Goal: Task Accomplishment & Management: Manage account settings

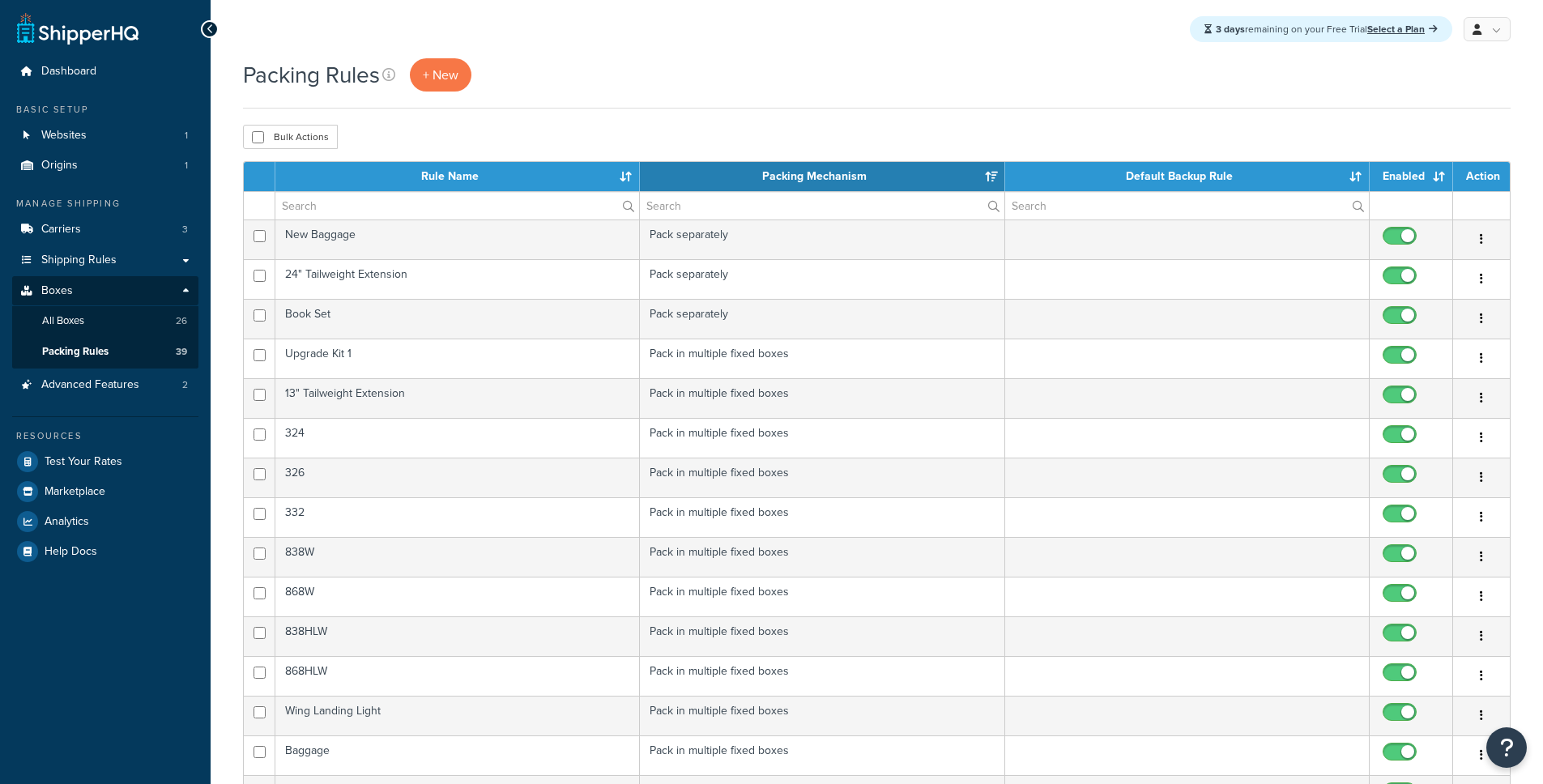
select select "15"
click at [81, 259] on span "Shipping Rules" at bounding box center [79, 260] width 75 height 13
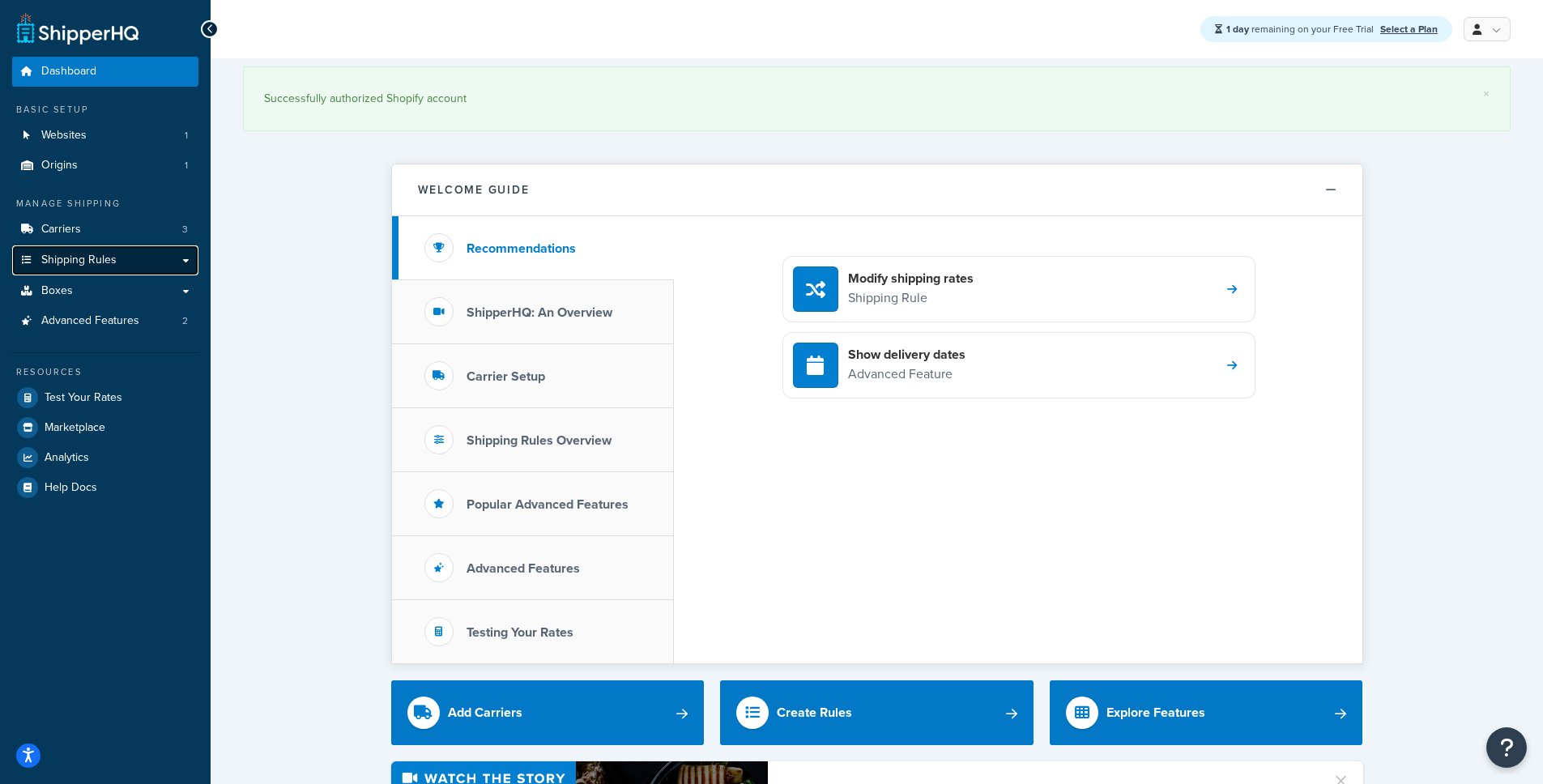
click at [105, 257] on span "Shipping Rules" at bounding box center [79, 260] width 75 height 13
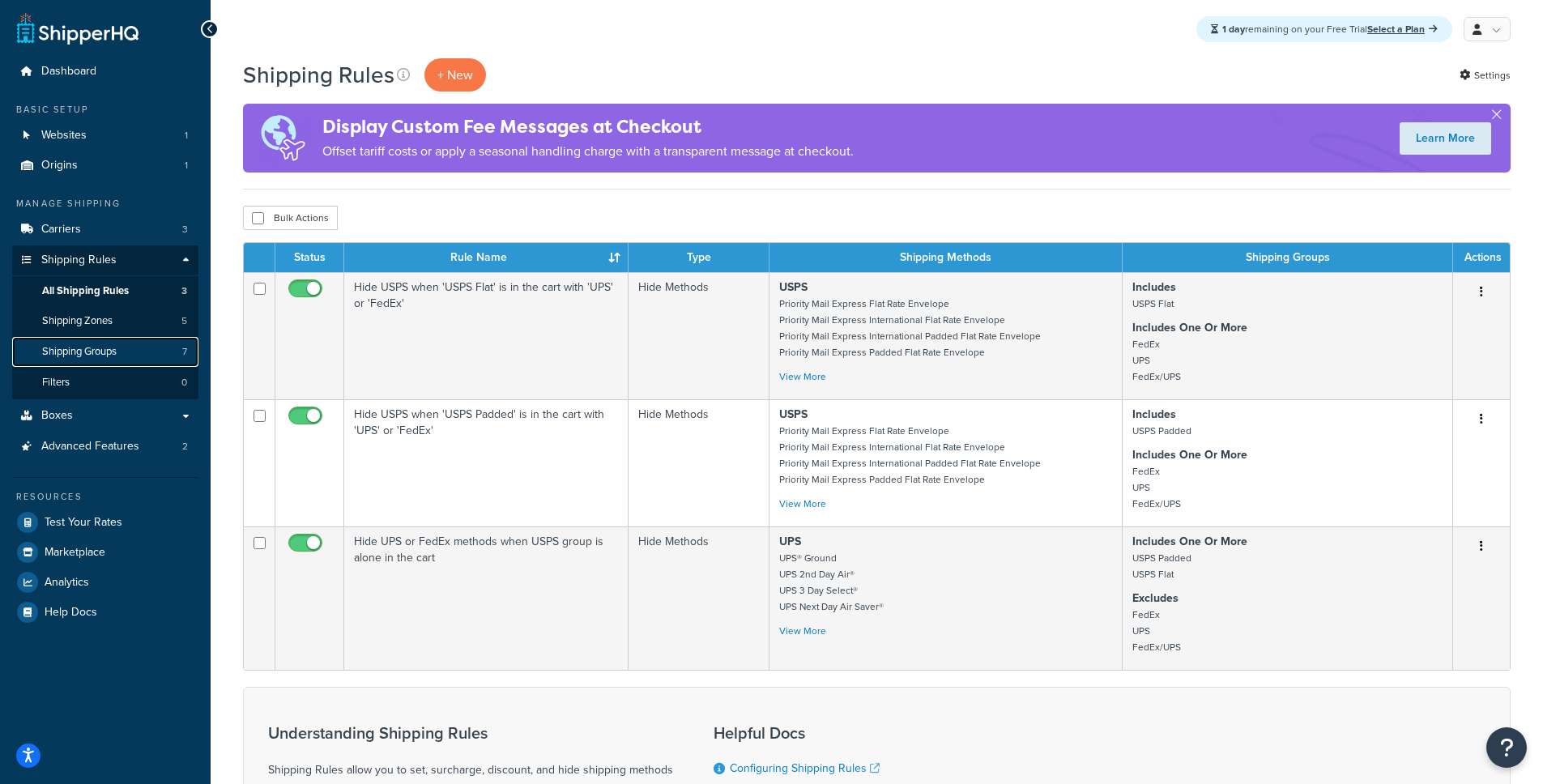
click at [122, 359] on link "Shipping Groups 7" at bounding box center [105, 352] width 187 height 30
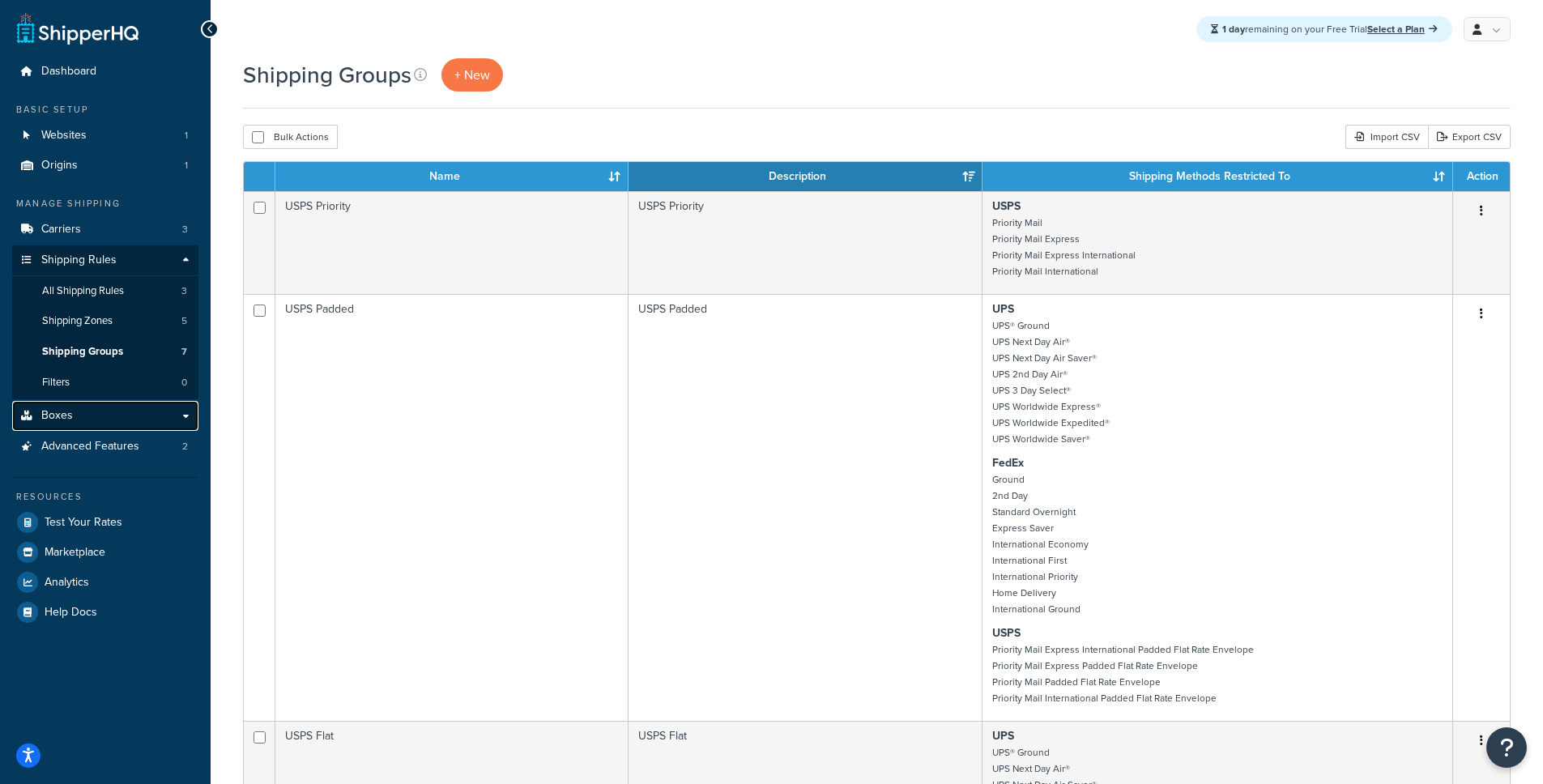
click at [89, 420] on link "Boxes" at bounding box center [105, 416] width 187 height 30
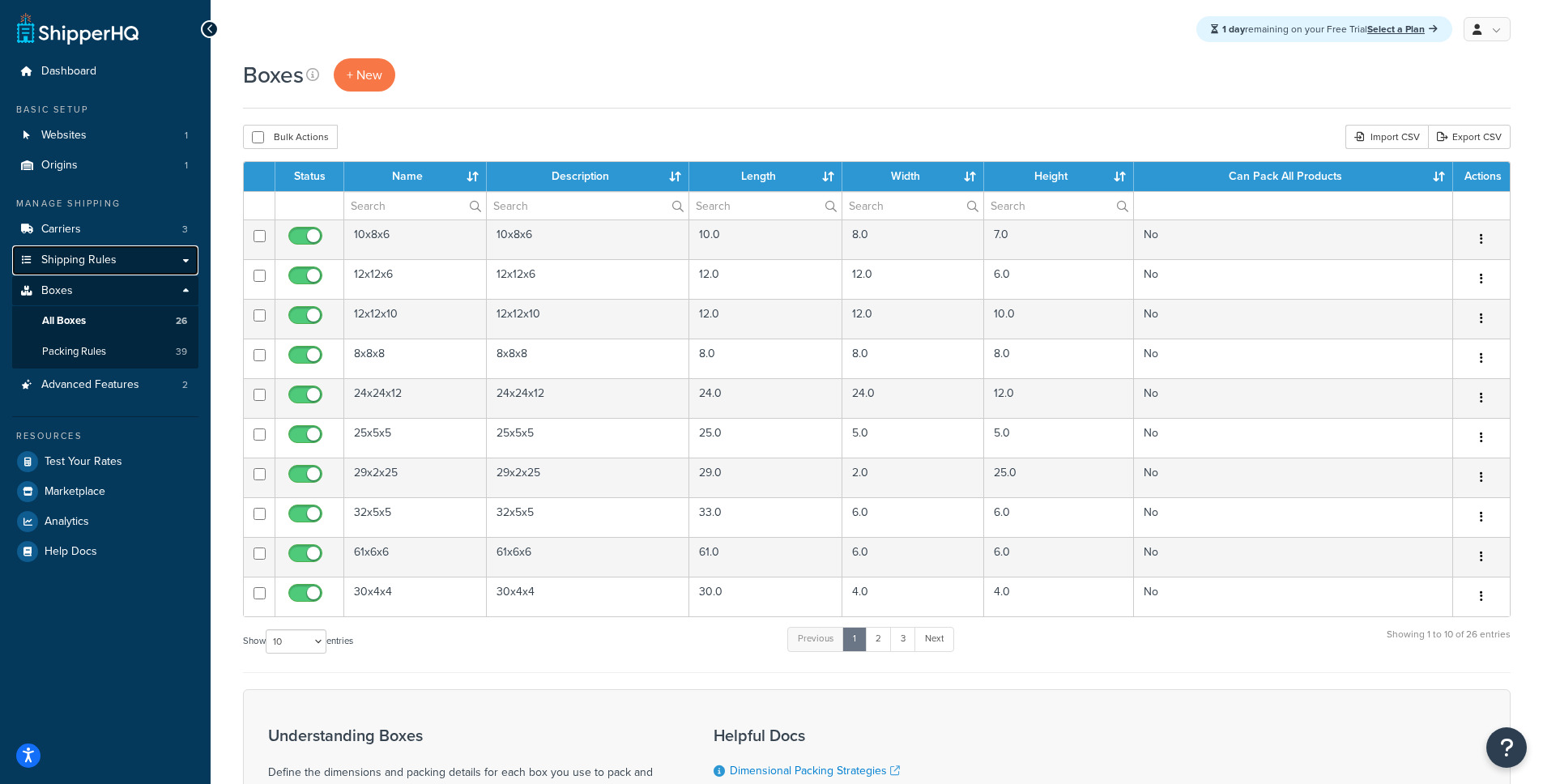
click at [175, 254] on link "Shipping Rules" at bounding box center [105, 260] width 187 height 30
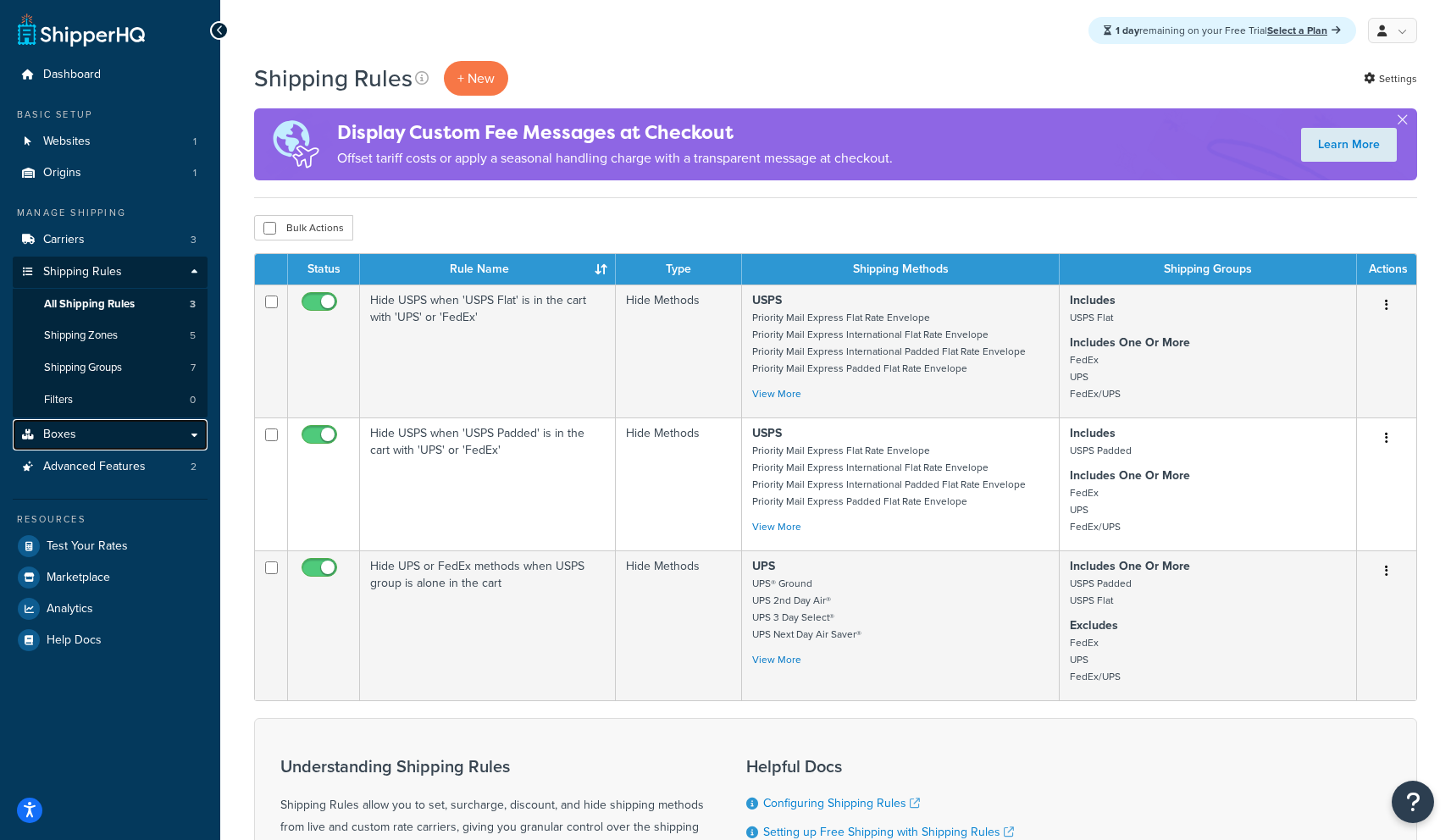
click at [107, 432] on link "Boxes" at bounding box center [110, 435] width 195 height 32
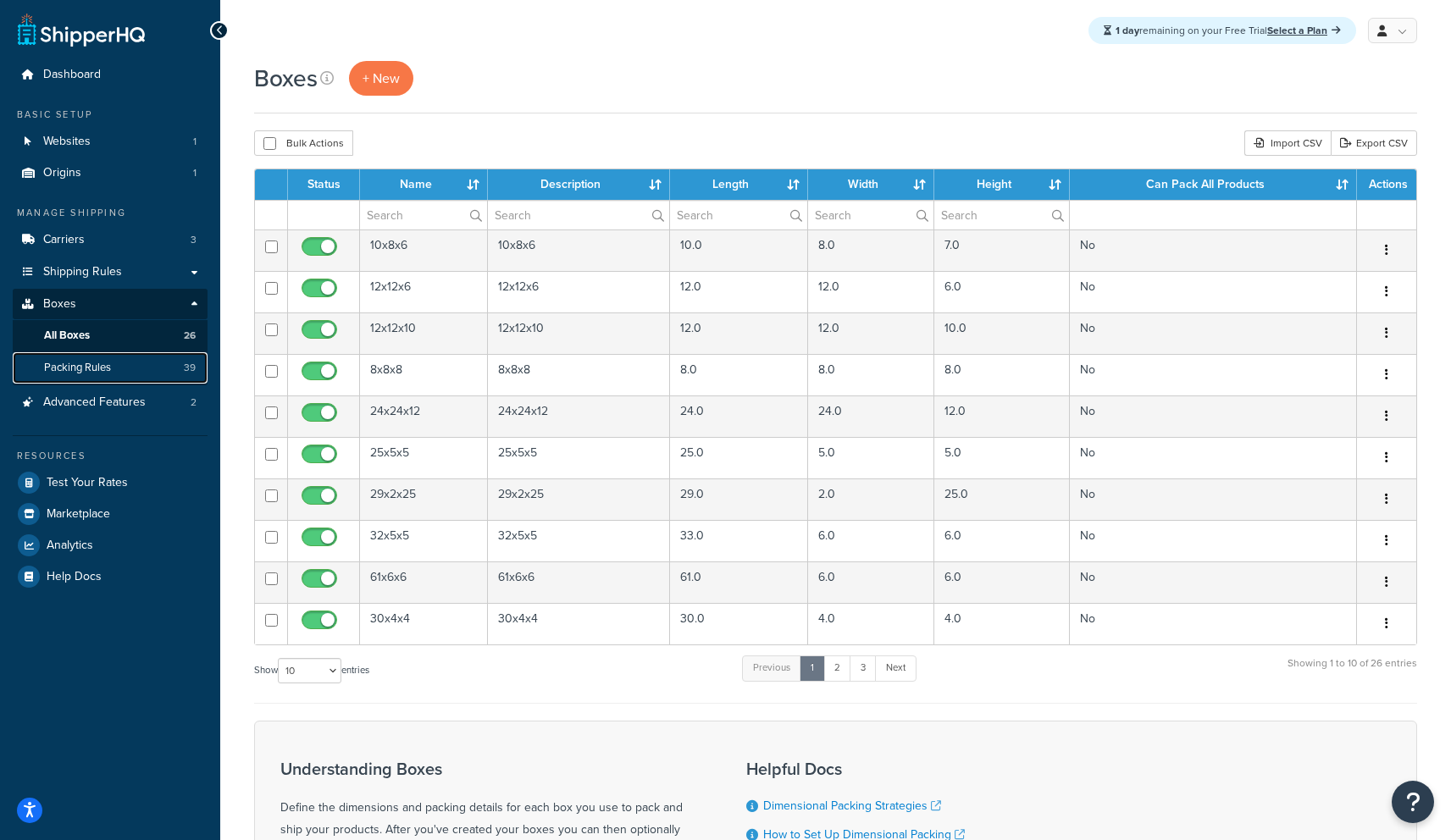
click at [120, 364] on link "Packing Rules 39" at bounding box center [110, 368] width 195 height 32
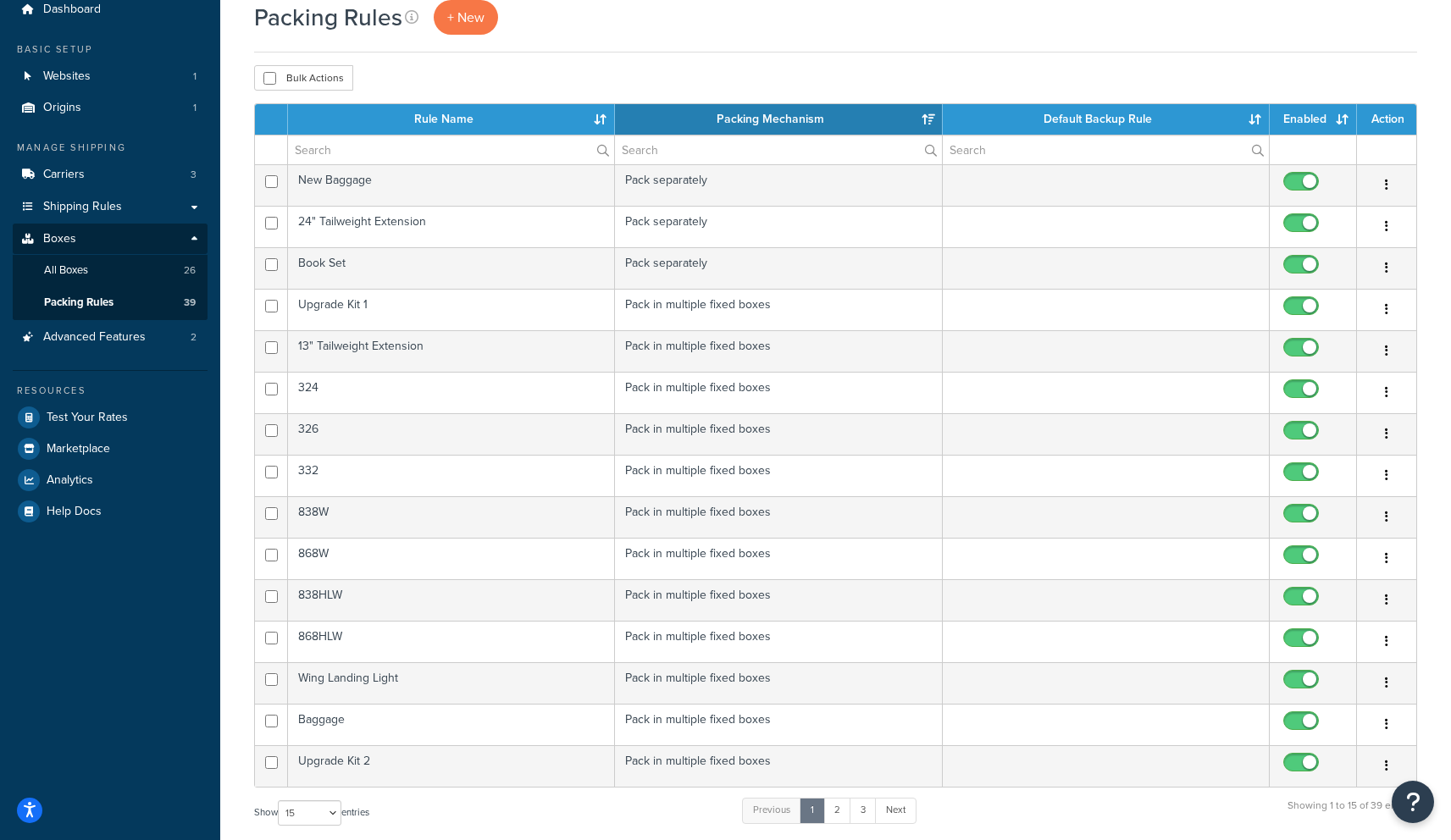
scroll to position [158, 0]
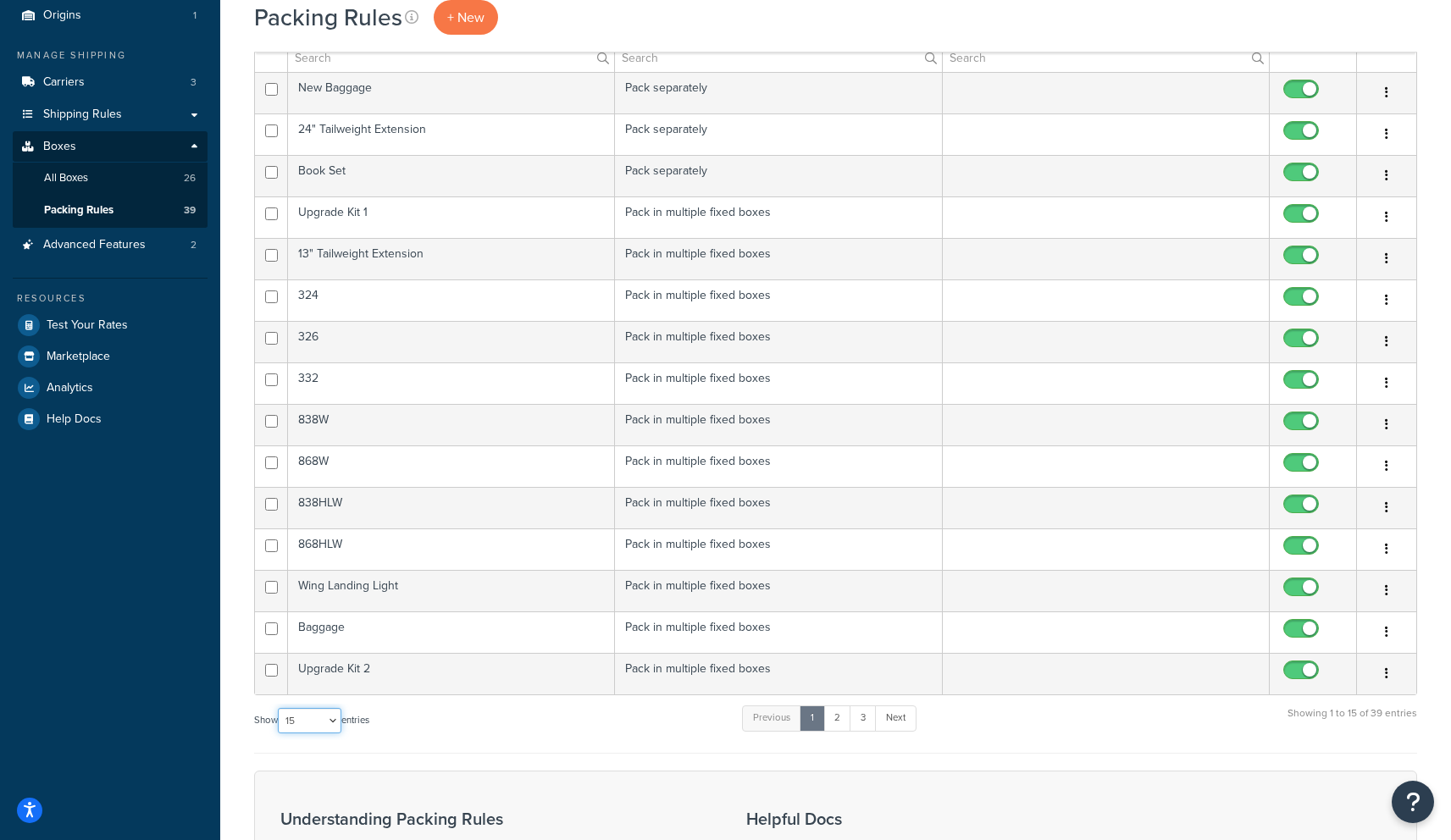
click at [326, 724] on select "10 15 25 50 100" at bounding box center [309, 720] width 64 height 25
select select "100"
click at [279, 733] on select "10 15 25 50 100" at bounding box center [309, 720] width 64 height 25
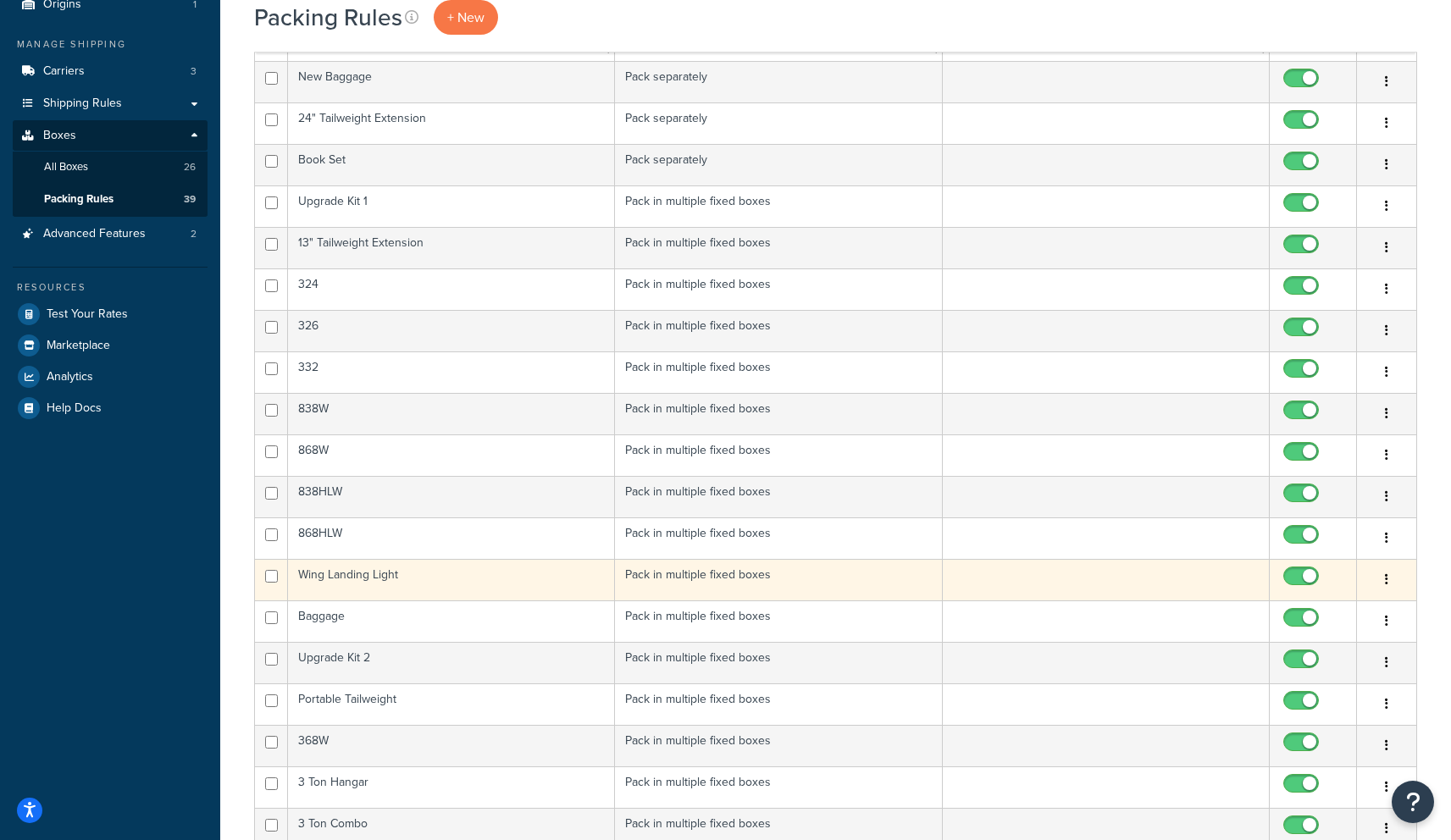
scroll to position [191, 0]
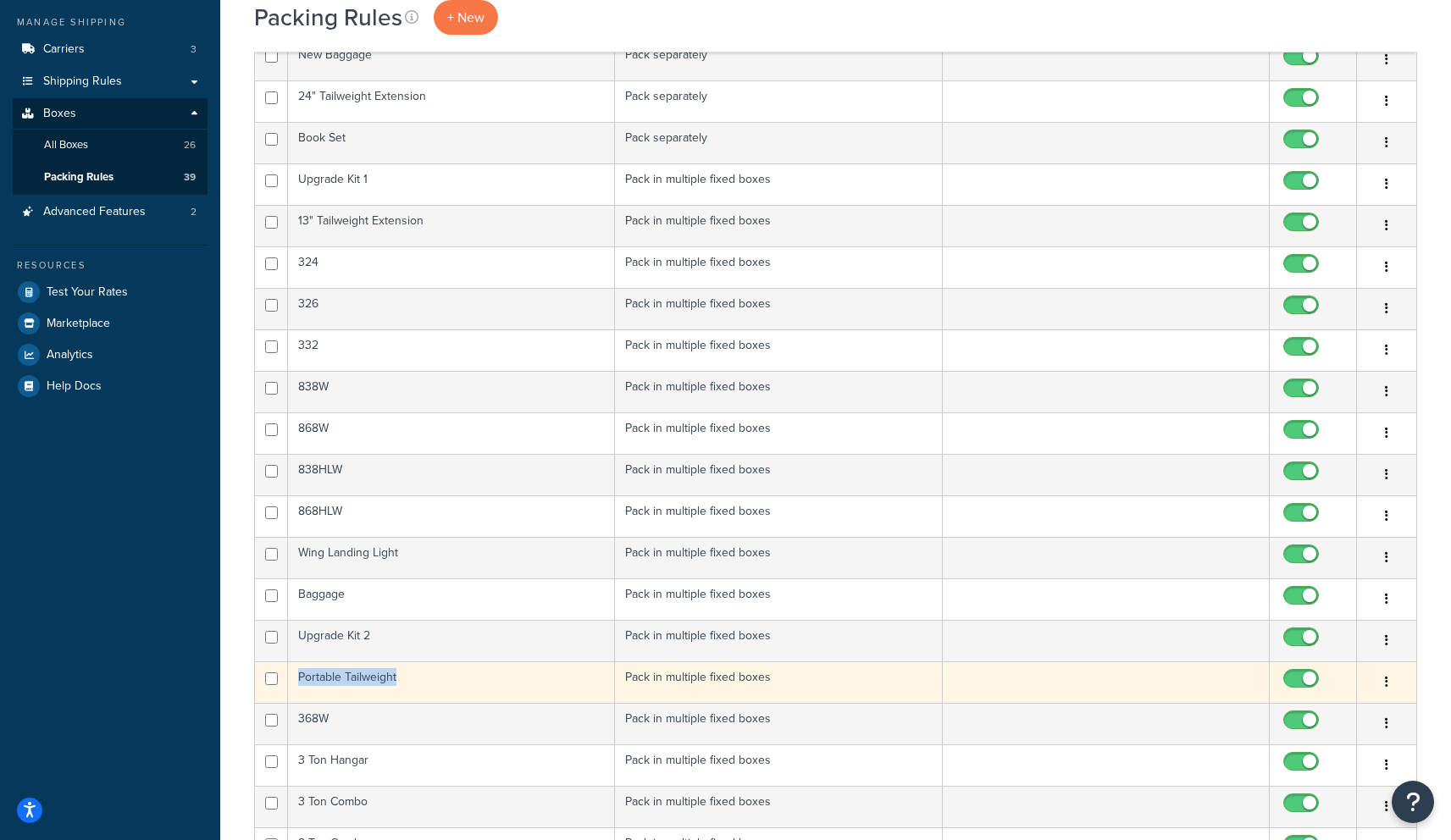
drag, startPoint x: 401, startPoint y: 682, endPoint x: 301, endPoint y: 685, distance: 100.0
click at [301, 685] on td "Portable Tailweight" at bounding box center [452, 682] width 327 height 41
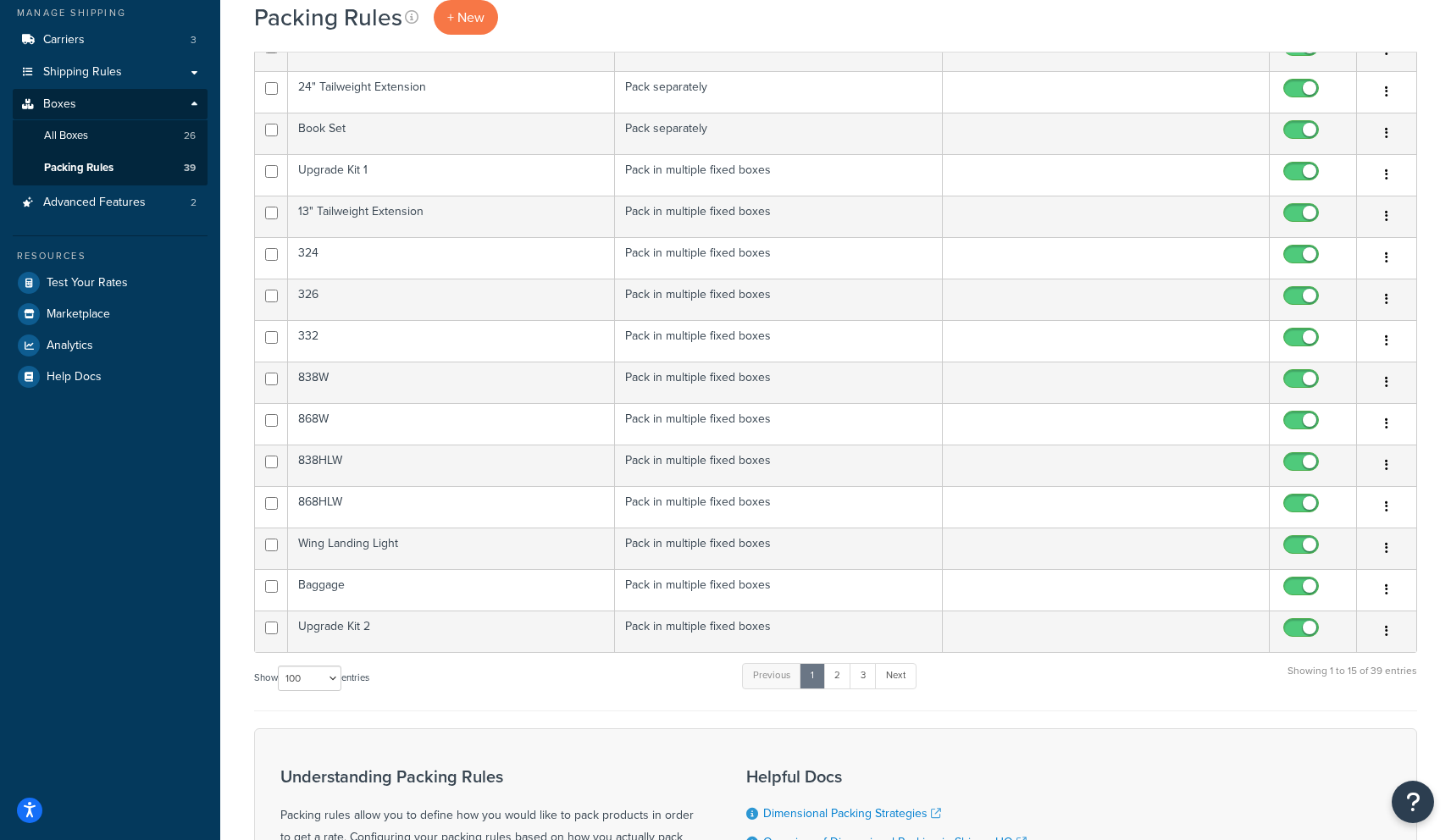
scroll to position [297, 0]
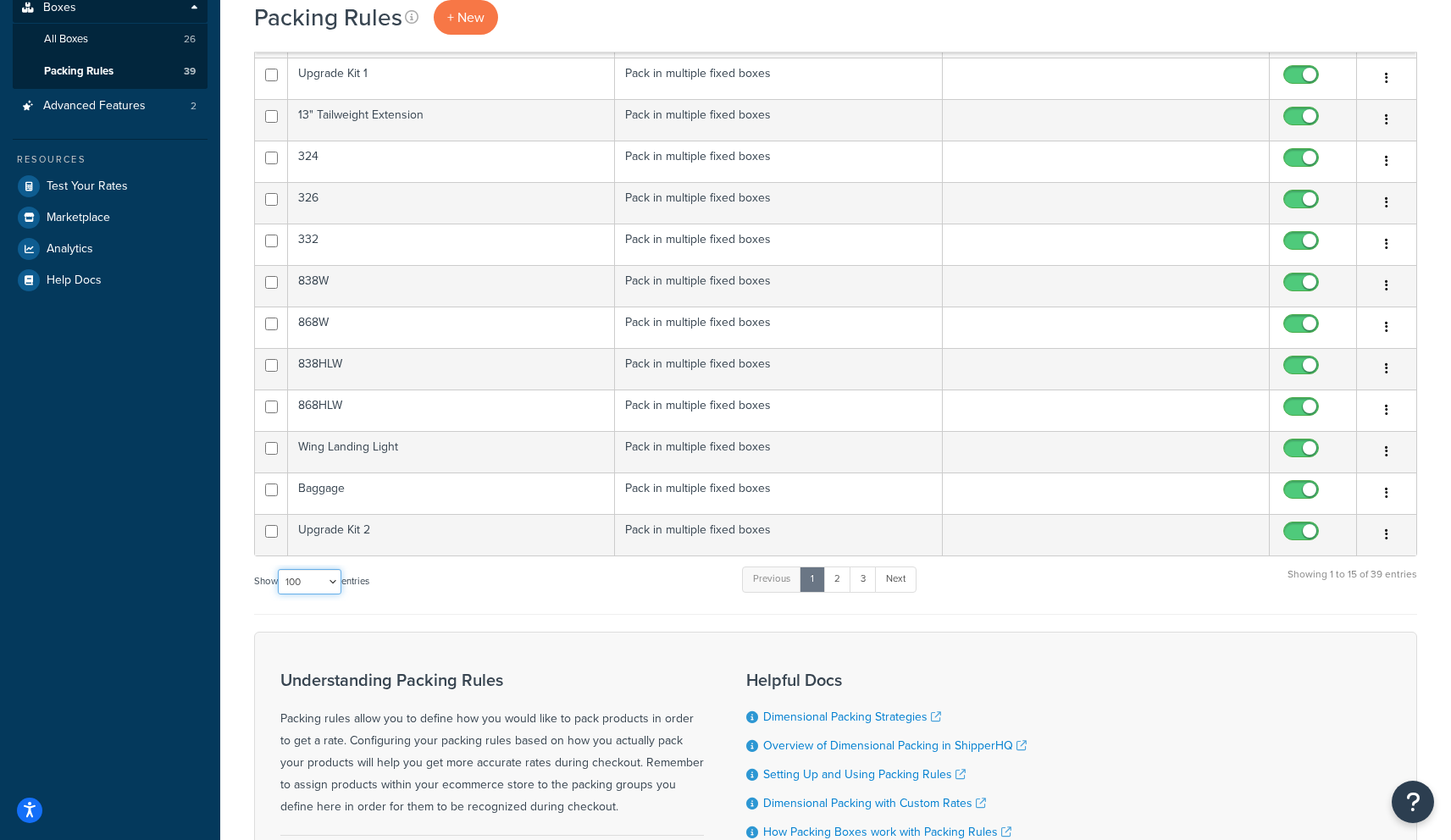
click at [325, 584] on select "10 15 25 50 100" at bounding box center [309, 581] width 64 height 25
click at [279, 570] on select "10 15 25 50 100" at bounding box center [309, 581] width 64 height 25
click at [334, 587] on select "10 15 25 50 100" at bounding box center [309, 581] width 64 height 25
click at [279, 595] on select "10 15 25 50 100" at bounding box center [309, 581] width 64 height 25
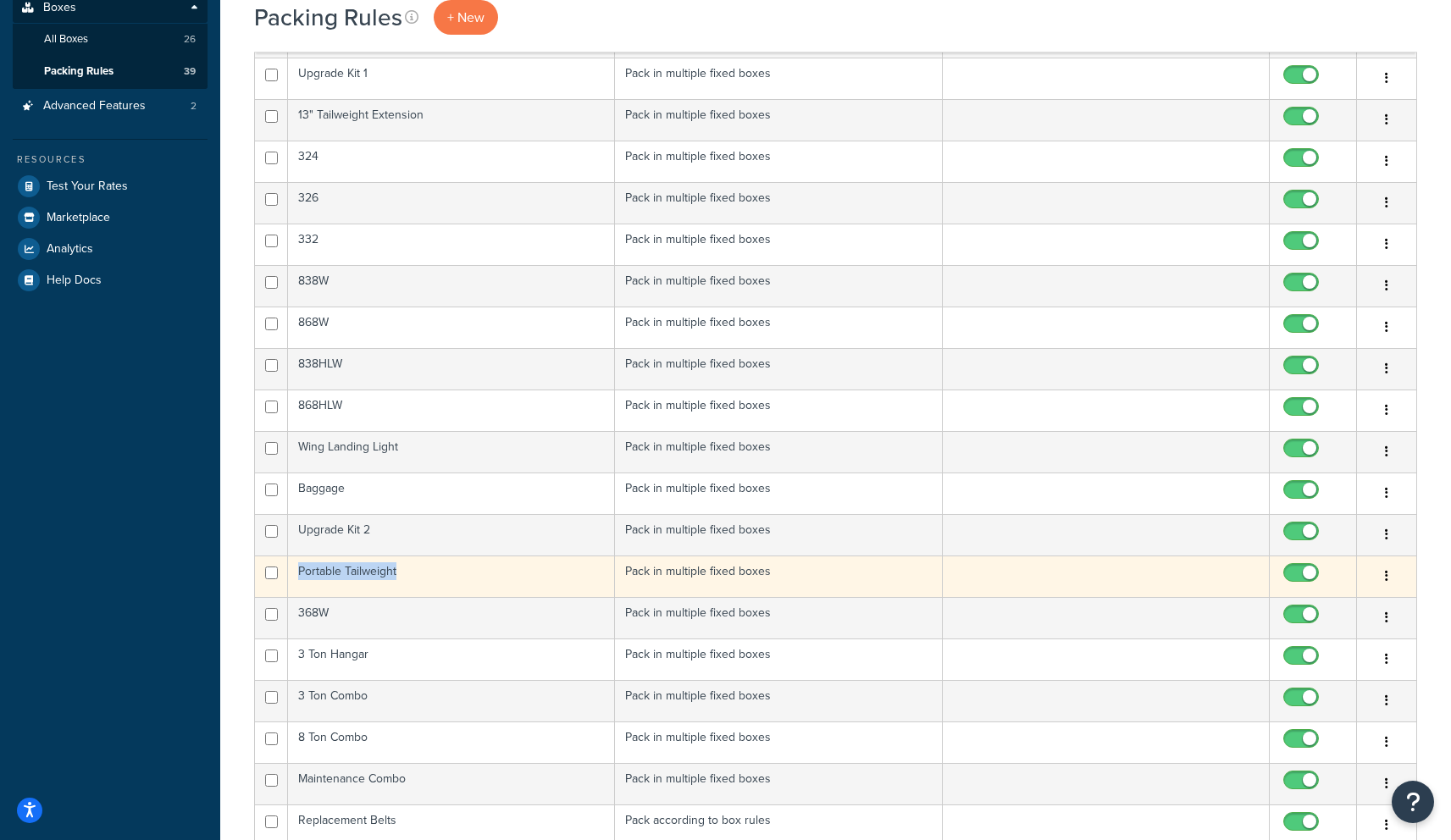
drag, startPoint x: 408, startPoint y: 575, endPoint x: 271, endPoint y: 576, distance: 137.0
click at [271, 576] on tr "Portable Tailweight Pack in multiple fixed boxes Edit Duplicate [GEOGRAPHIC_DAT…" at bounding box center [835, 576] width 1161 height 41
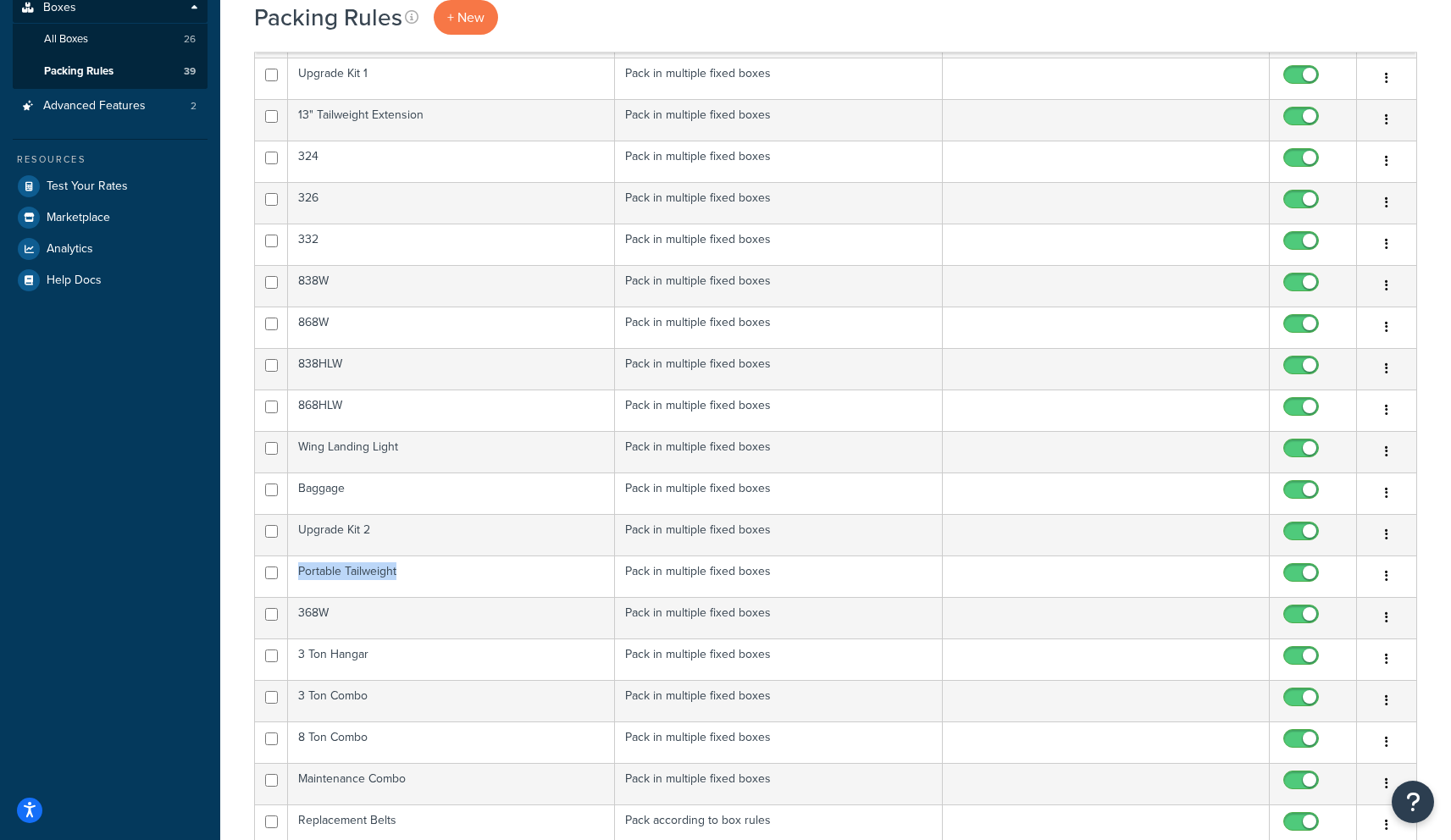
copy tr "Portable Tailweight"
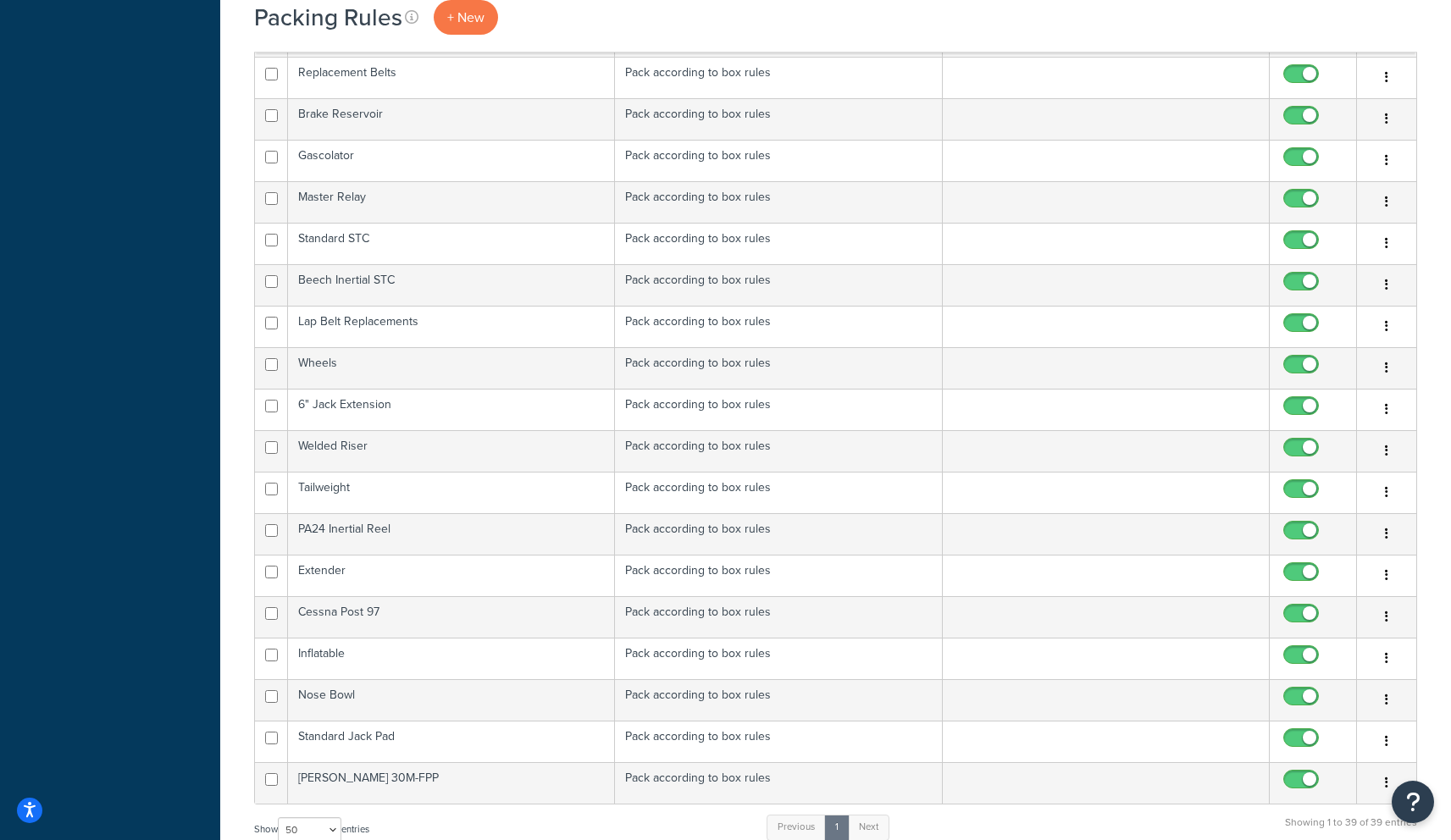
scroll to position [1363, 0]
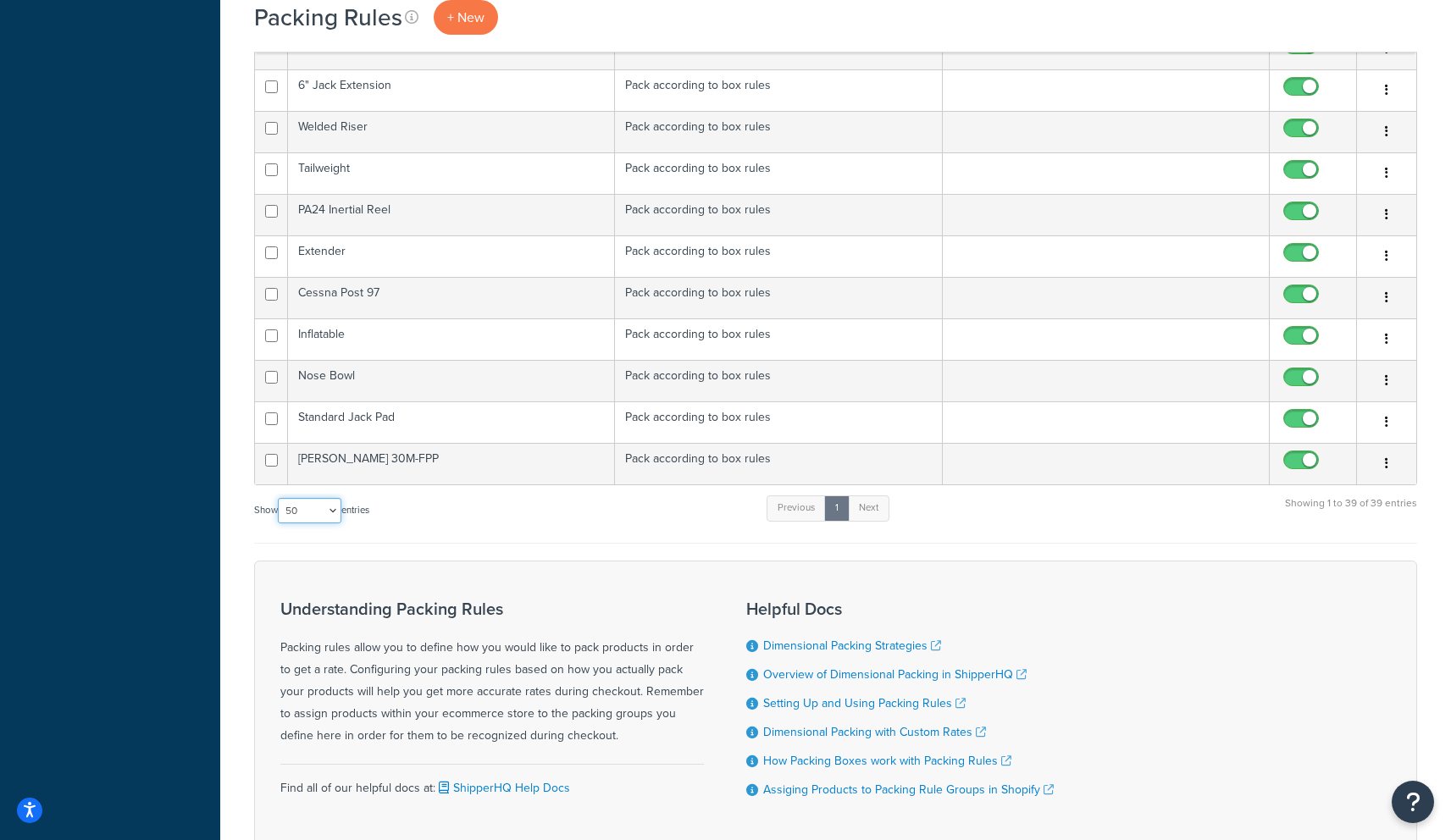
click at [314, 508] on select "10 15 25 50 100" at bounding box center [309, 510] width 64 height 25
select select "100"
click at [279, 499] on select "10 15 25 50 100" at bounding box center [309, 510] width 64 height 25
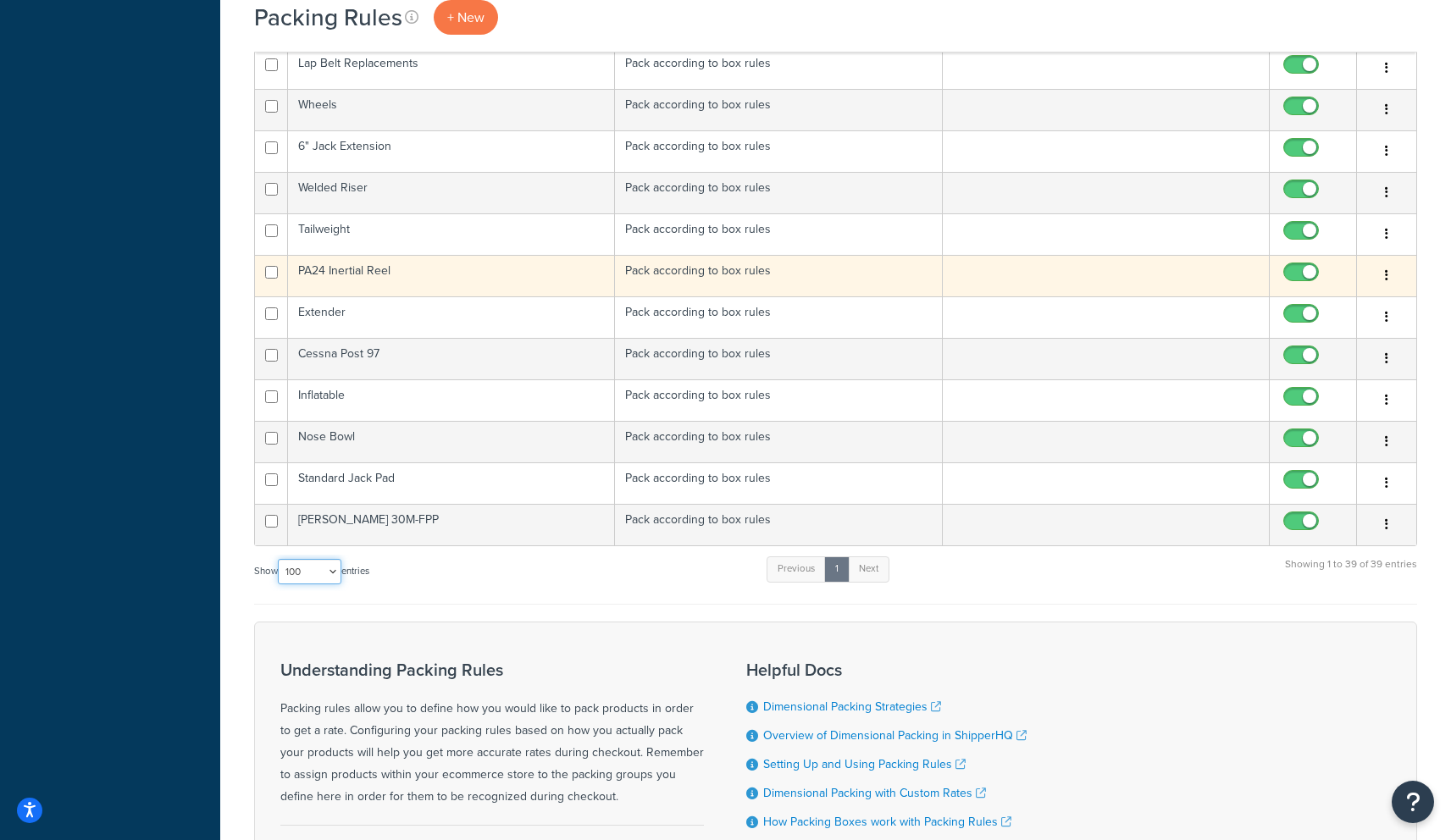
scroll to position [1258, 0]
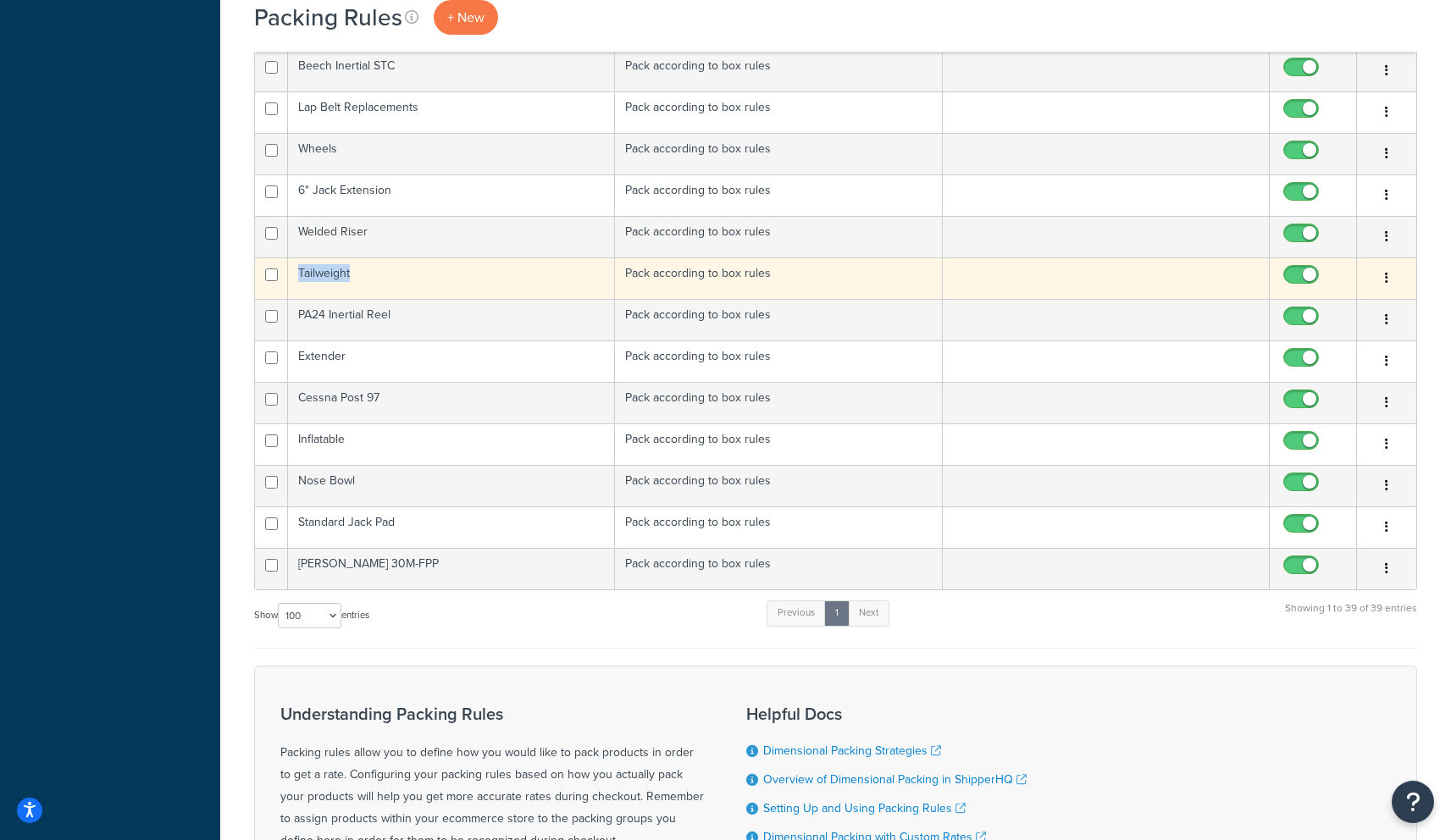
drag, startPoint x: 354, startPoint y: 277, endPoint x: 296, endPoint y: 278, distance: 58.0
click at [296, 278] on td "Tailweight" at bounding box center [452, 277] width 327 height 41
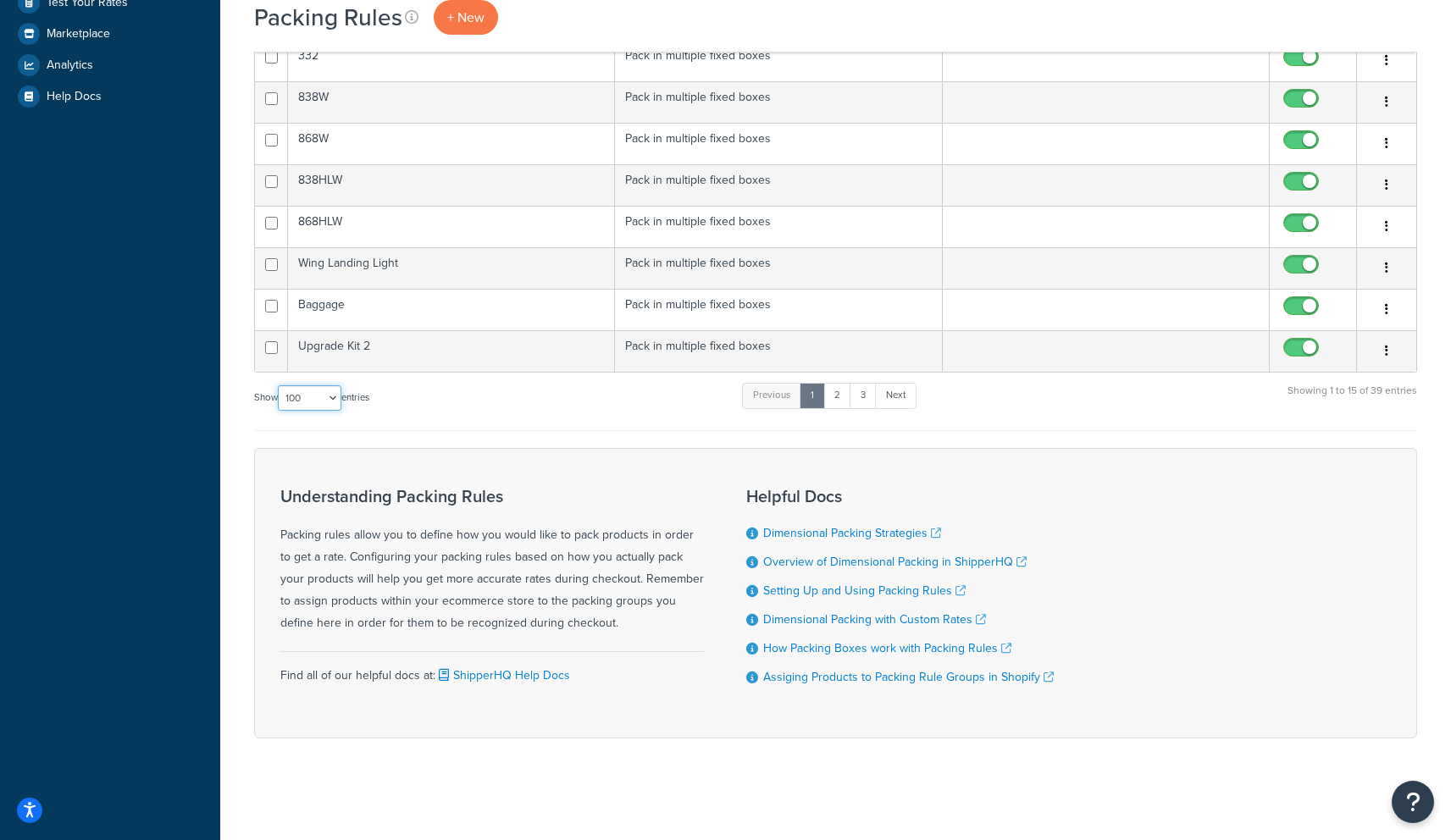
click at [326, 401] on select "10 15 25 50 100" at bounding box center [309, 397] width 64 height 25
select select "50"
click at [279, 410] on select "10 15 25 50 100" at bounding box center [309, 397] width 64 height 25
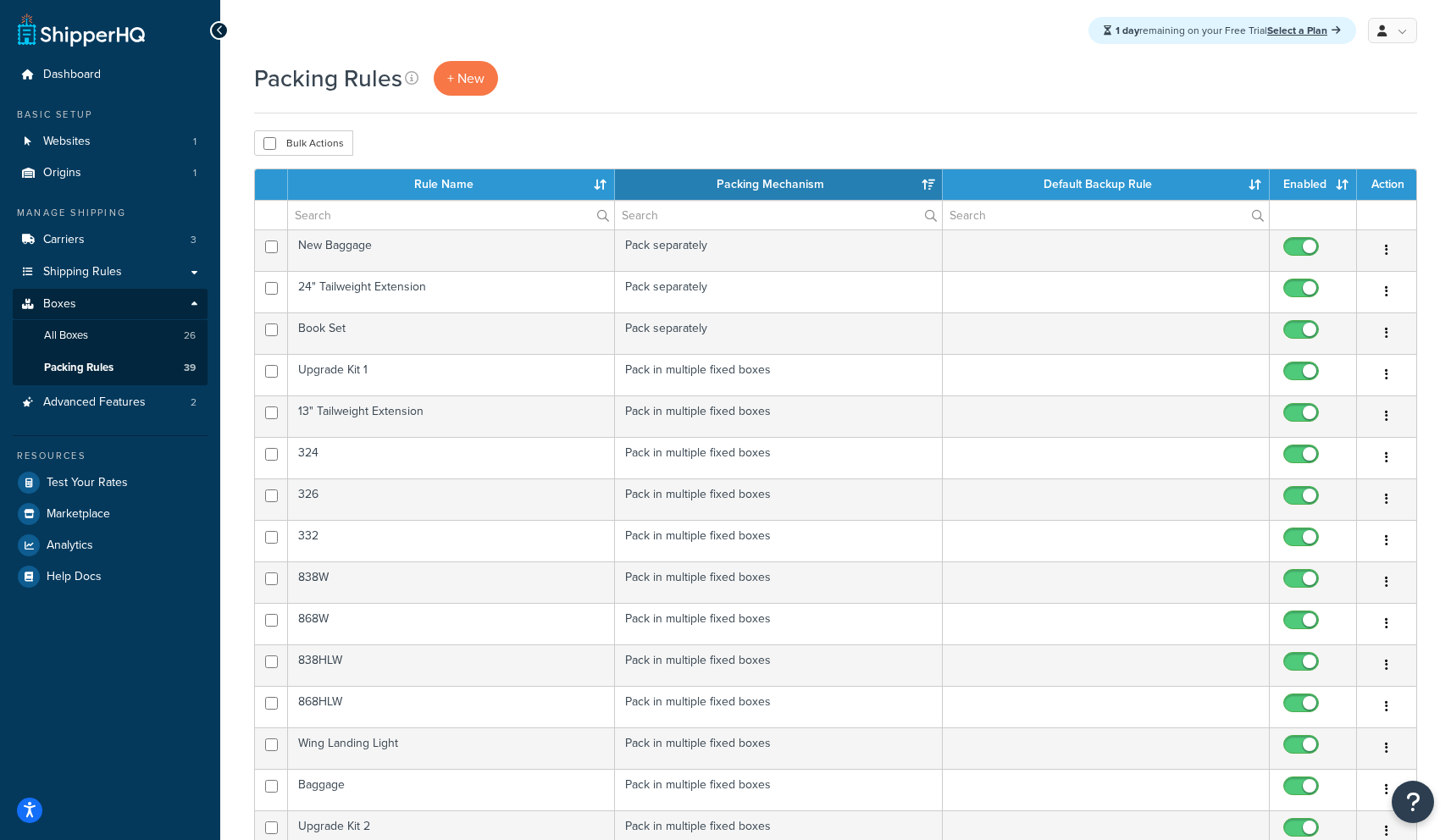
click at [466, 197] on th "Rule Name" at bounding box center [452, 185] width 327 height 31
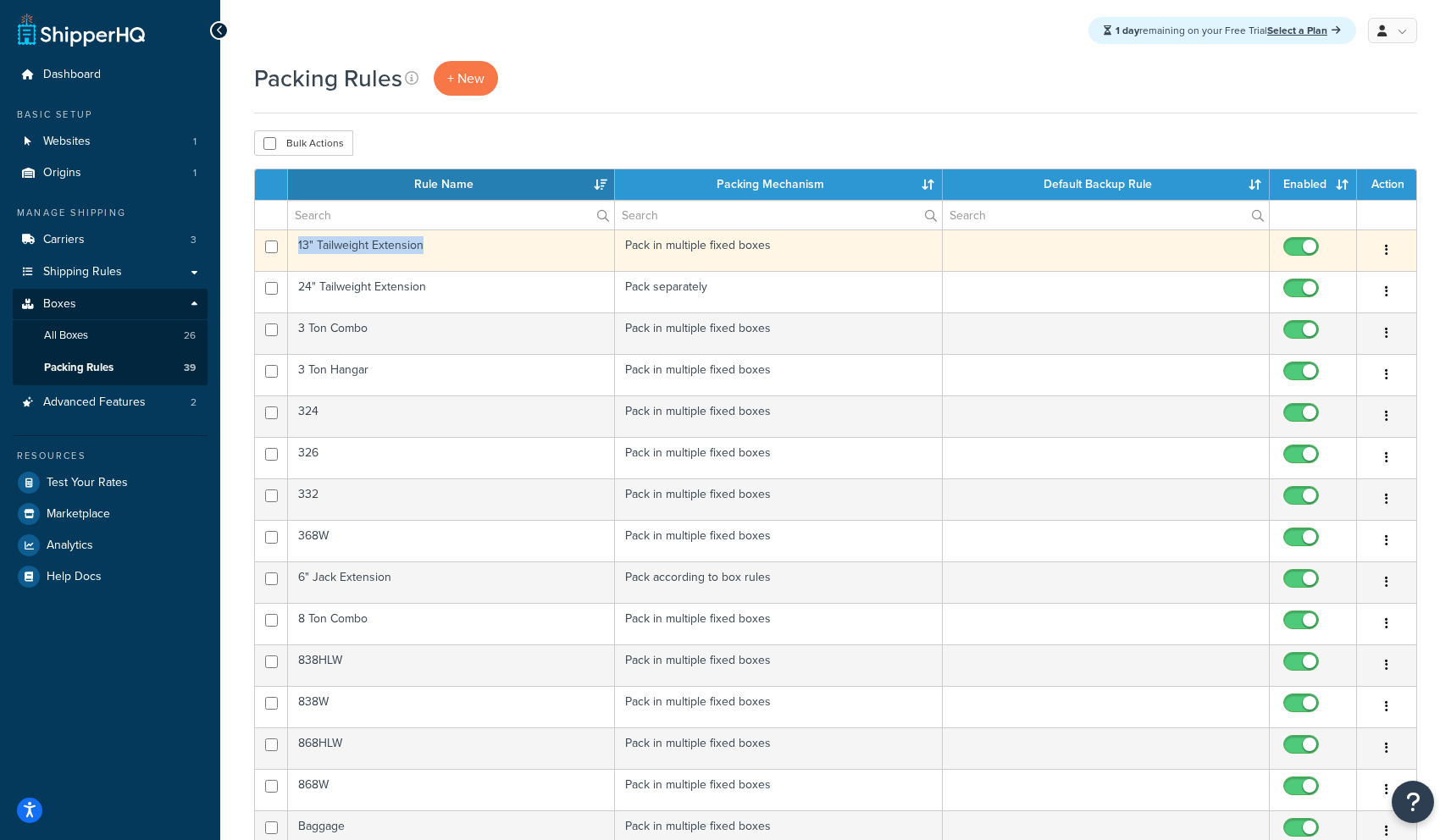
drag, startPoint x: 424, startPoint y: 252, endPoint x: 298, endPoint y: 251, distance: 126.0
click at [298, 251] on td "13" Tailweight Extension" at bounding box center [452, 249] width 327 height 41
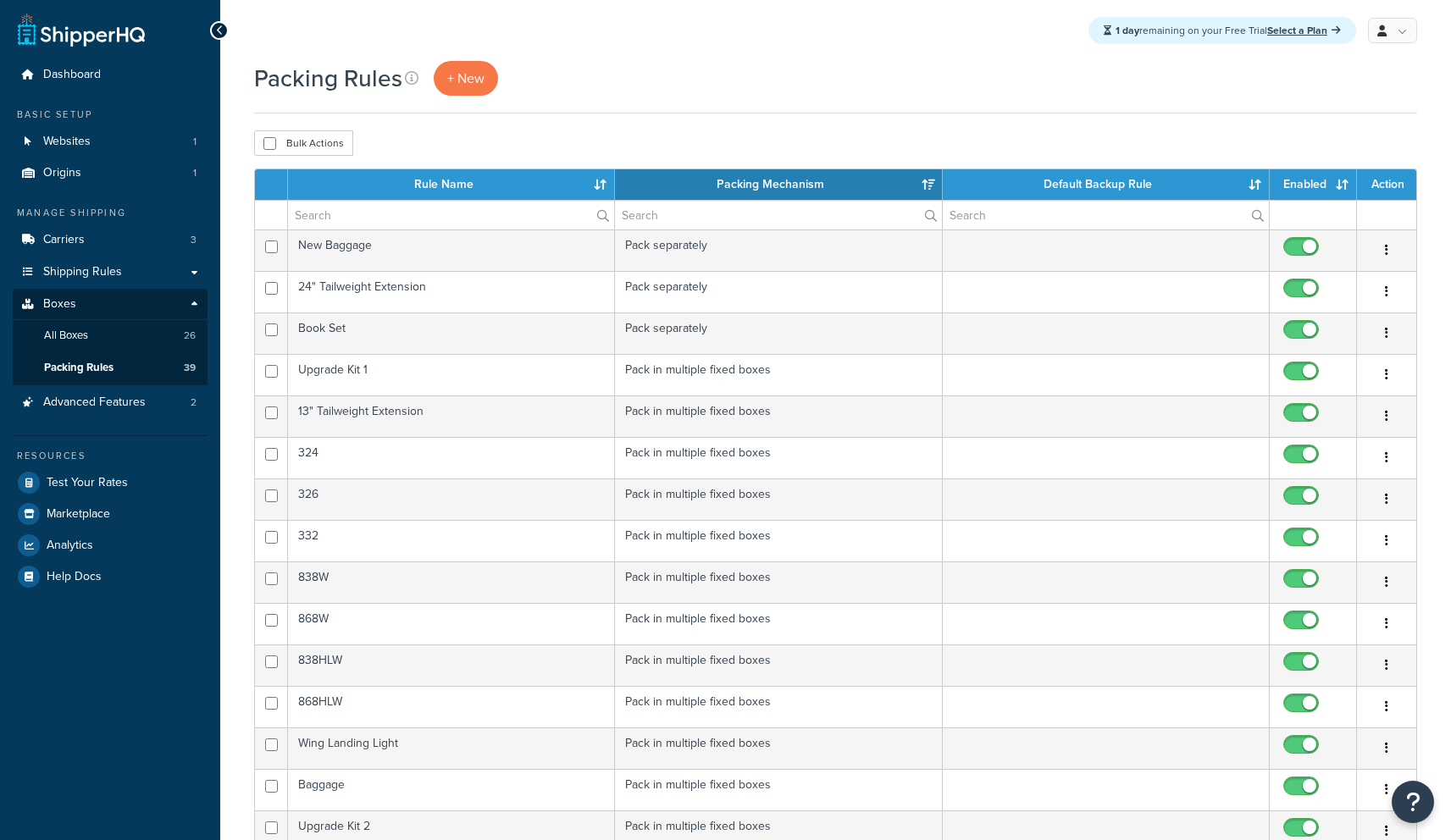
select select "50"
click at [400, 191] on th "Rule Name" at bounding box center [452, 185] width 327 height 31
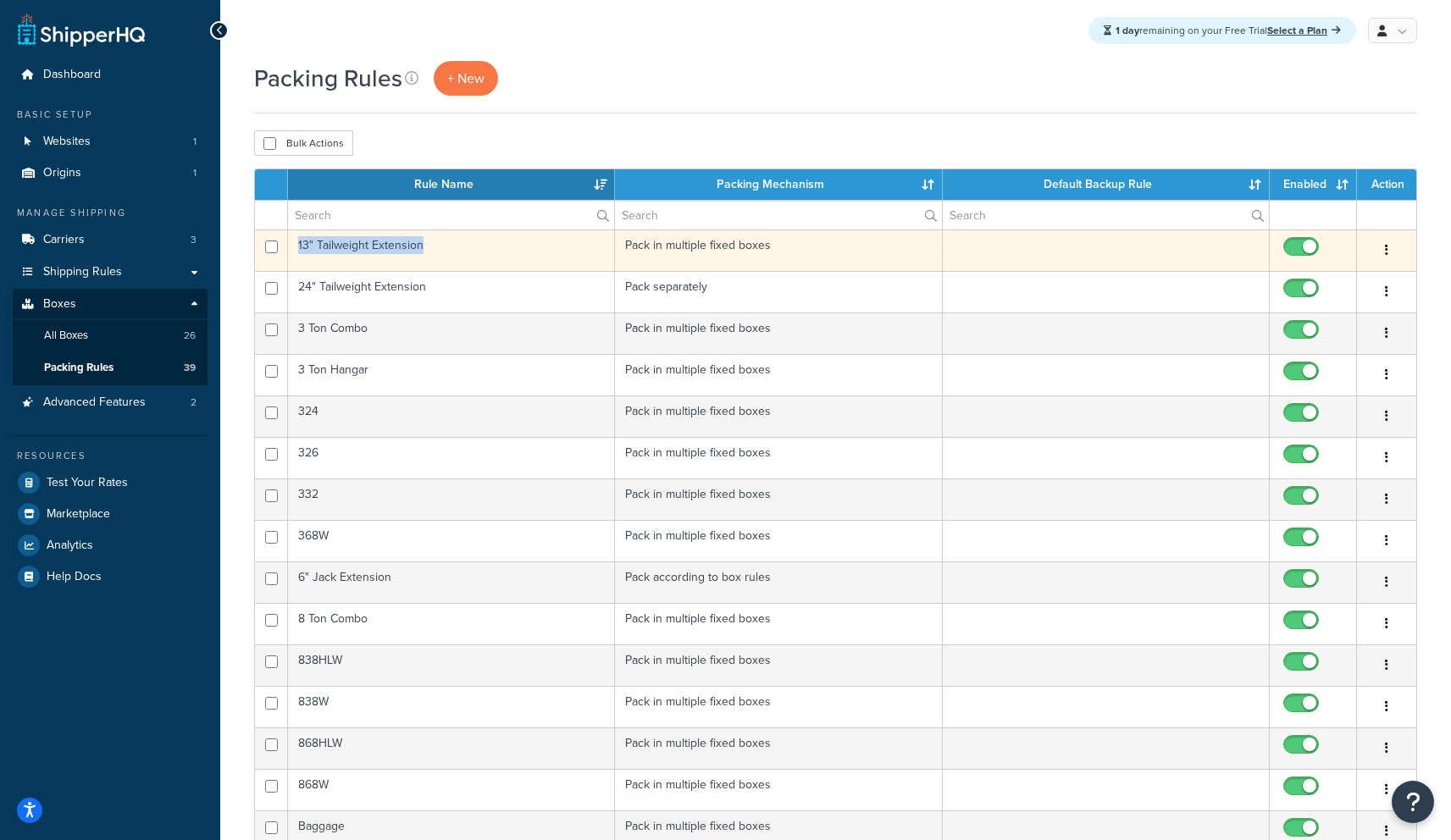
drag, startPoint x: 424, startPoint y: 249, endPoint x: 267, endPoint y: 253, distance: 157.1
click at [267, 253] on tr "13" Tailweight Extension Pack in multiple fixed boxes Edit Duplicate Delete" at bounding box center [835, 249] width 1161 height 41
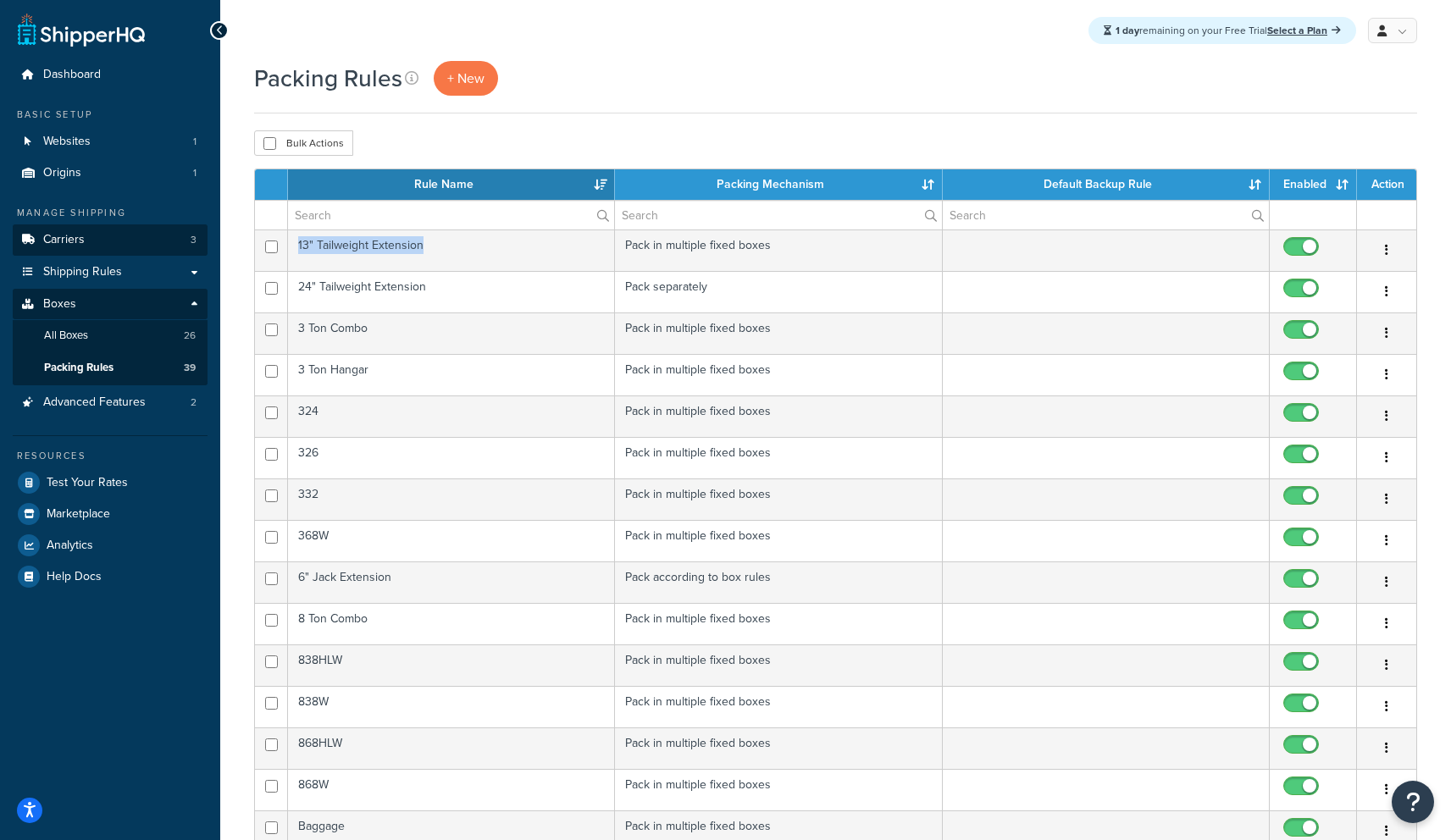
copy tr "13" Tailweight Extension"
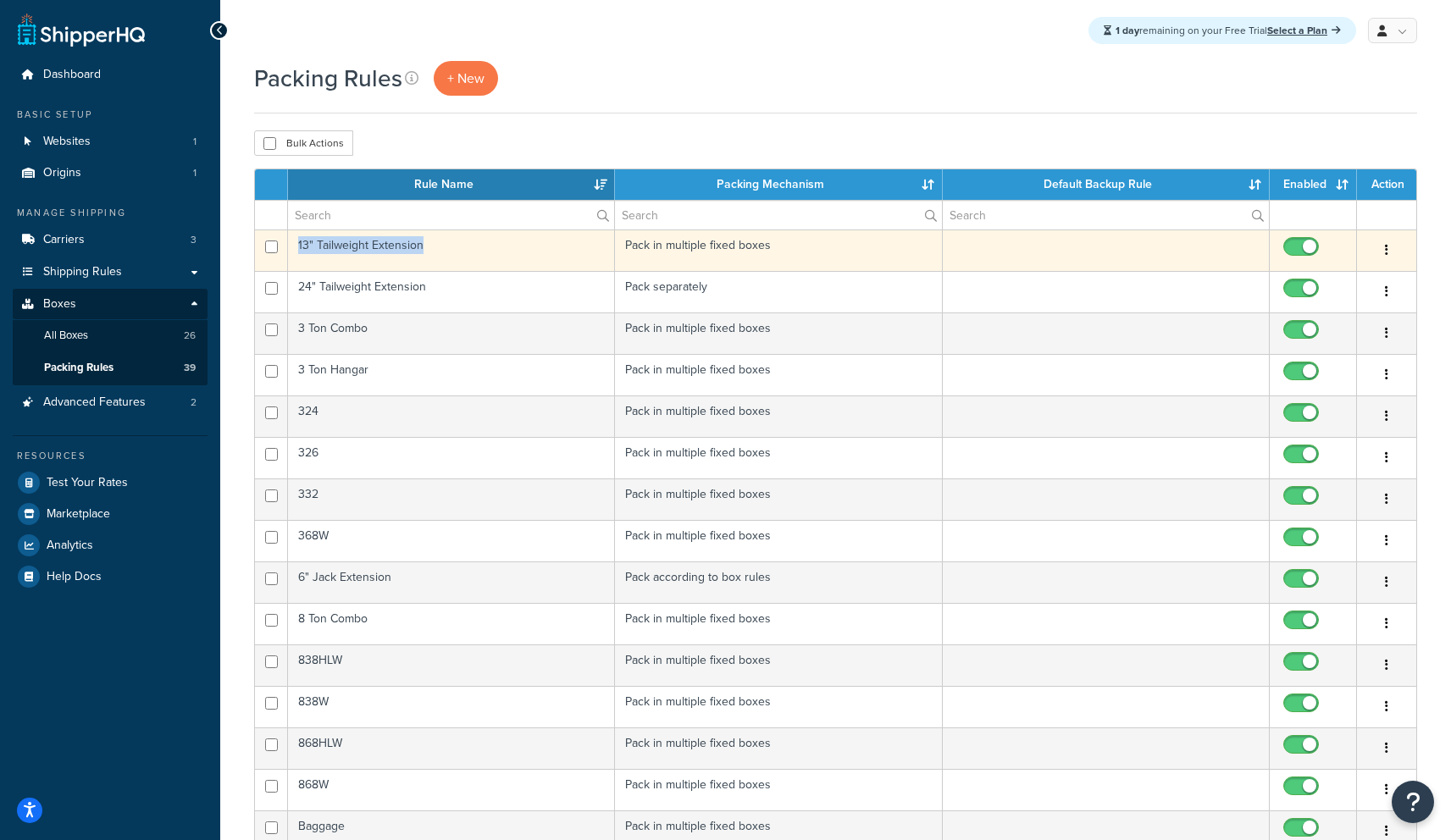
click at [372, 256] on td "13" Tailweight Extension" at bounding box center [452, 249] width 327 height 41
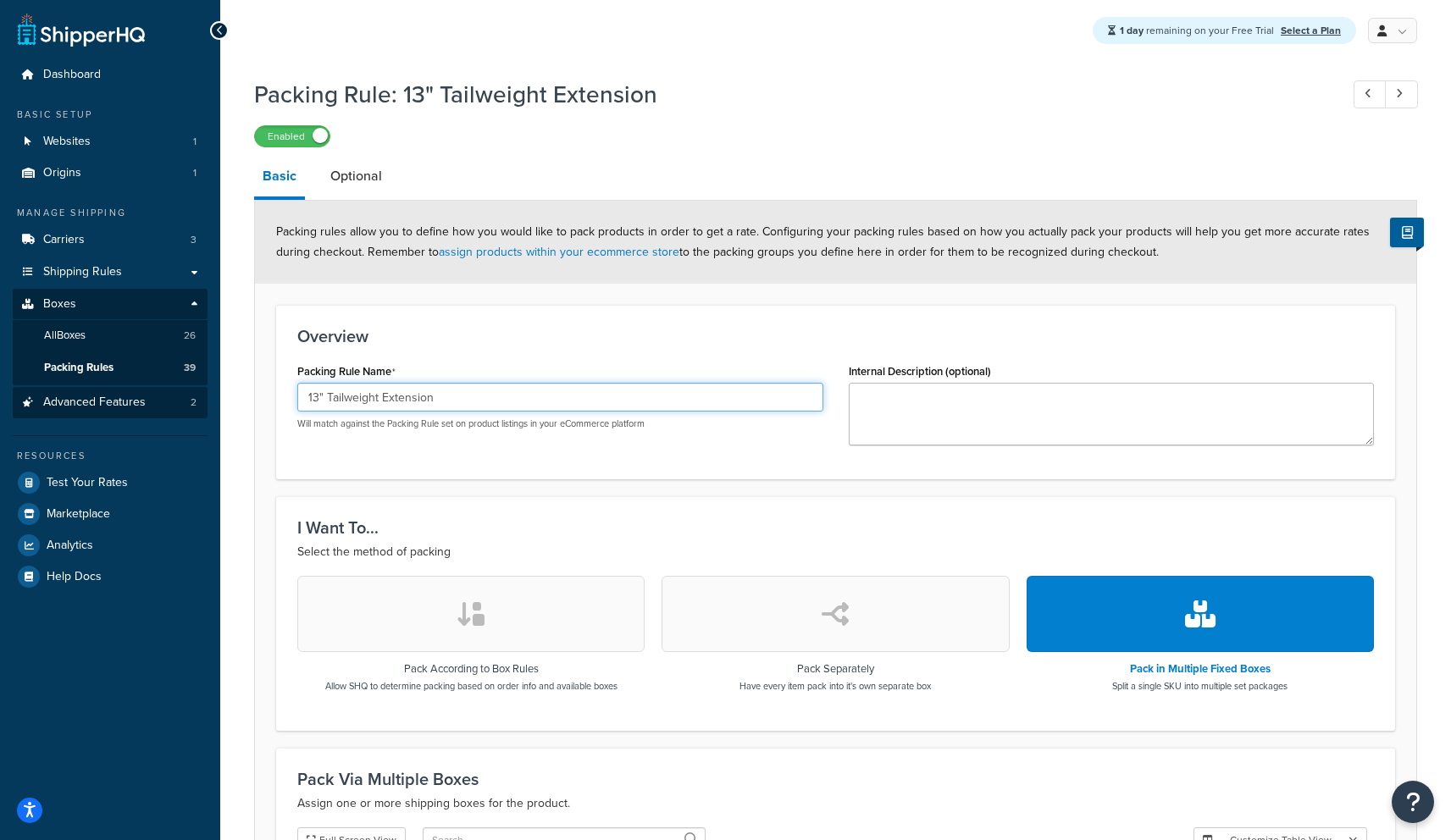
drag, startPoint x: 467, startPoint y: 395, endPoint x: 202, endPoint y: 398, distance: 265.0
click at [202, 398] on div "Dashboard Basic Setup Websites 1 Origins 1 Manage Shipping Carriers 3 Shipping …" at bounding box center [726, 578] width 1451 height 1158
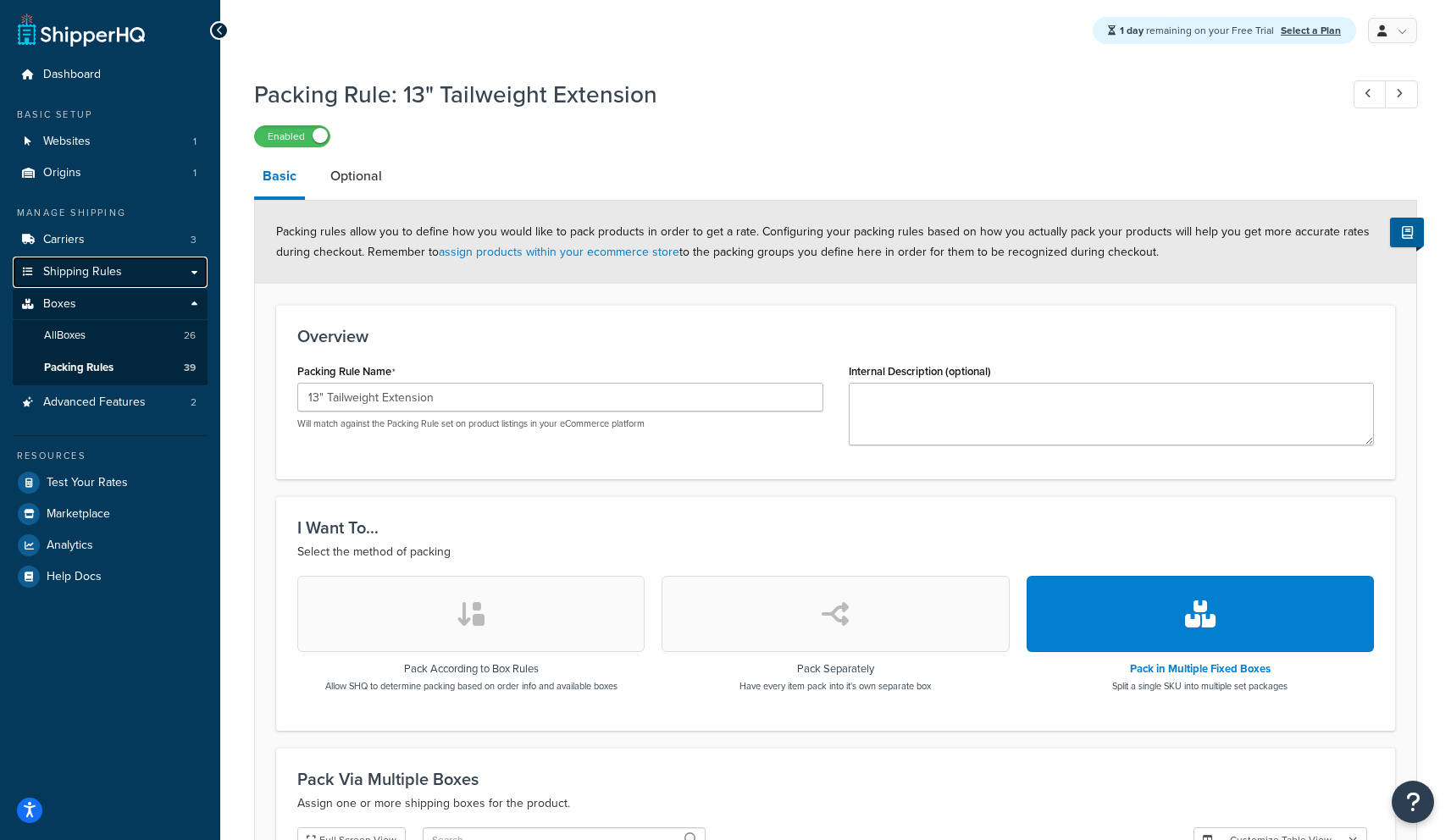
click at [120, 278] on link "Shipping Rules" at bounding box center [110, 272] width 195 height 32
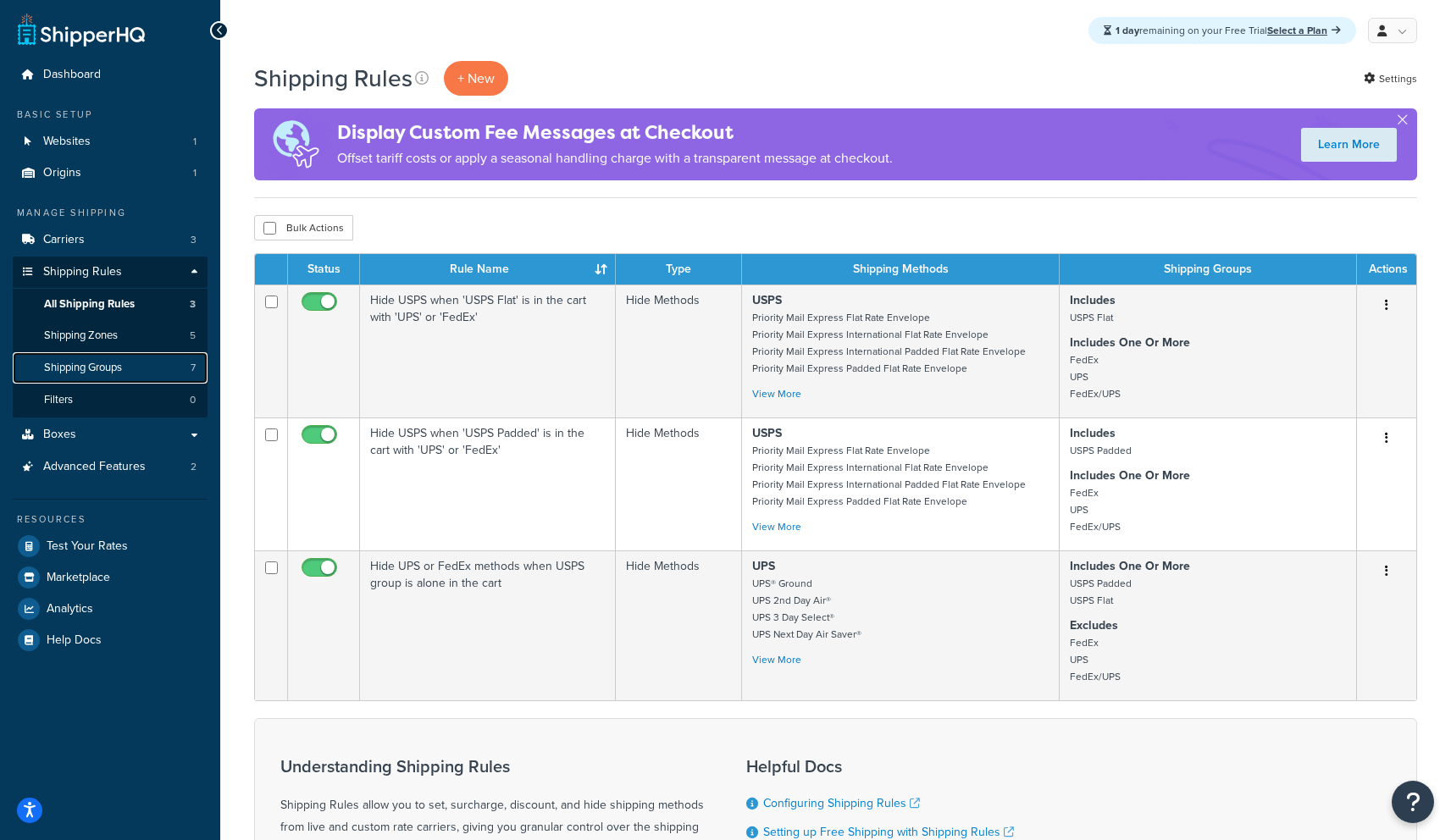
click at [118, 377] on link "Shipping Groups 7" at bounding box center [110, 368] width 195 height 32
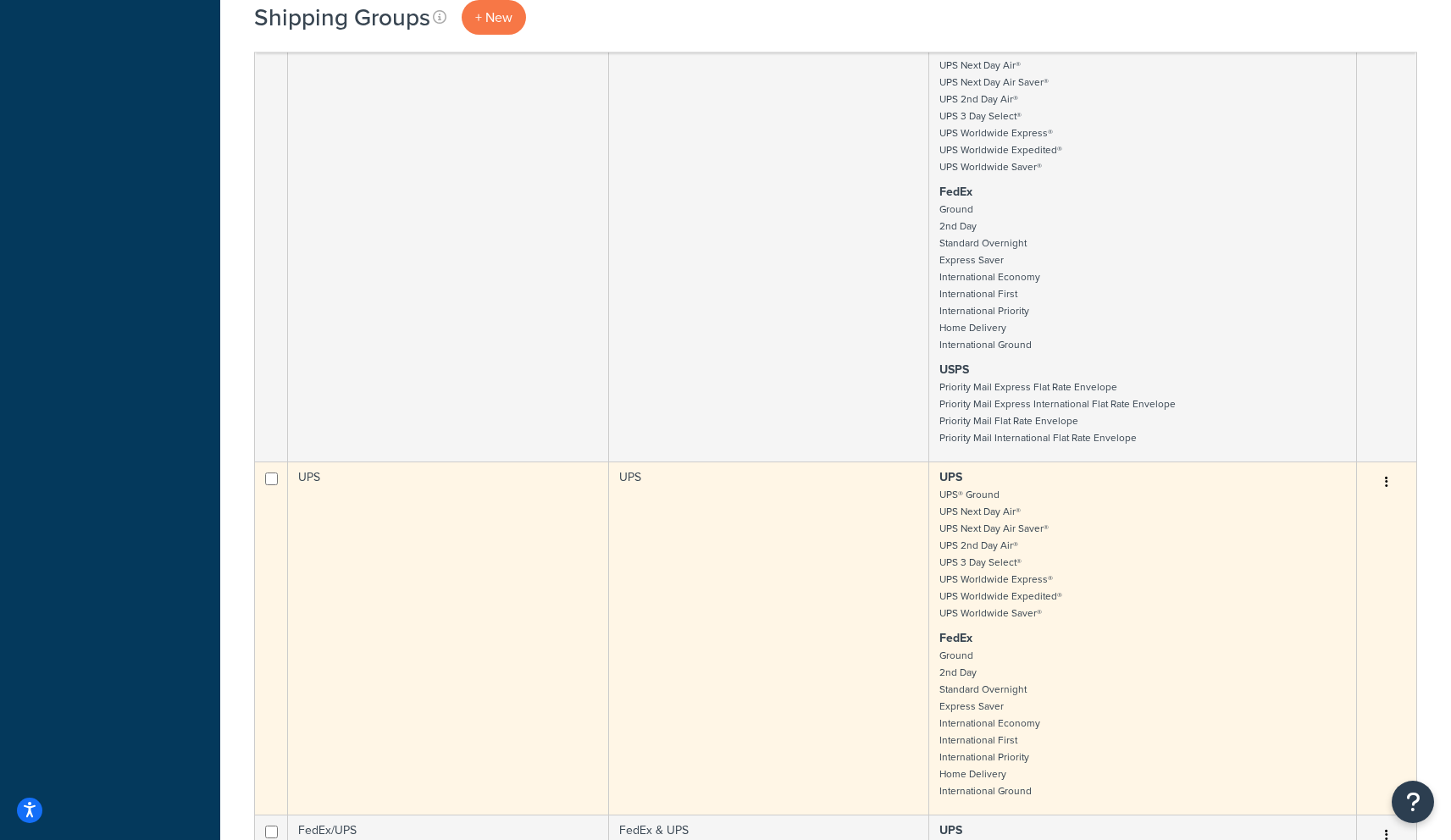
scroll to position [1157, 0]
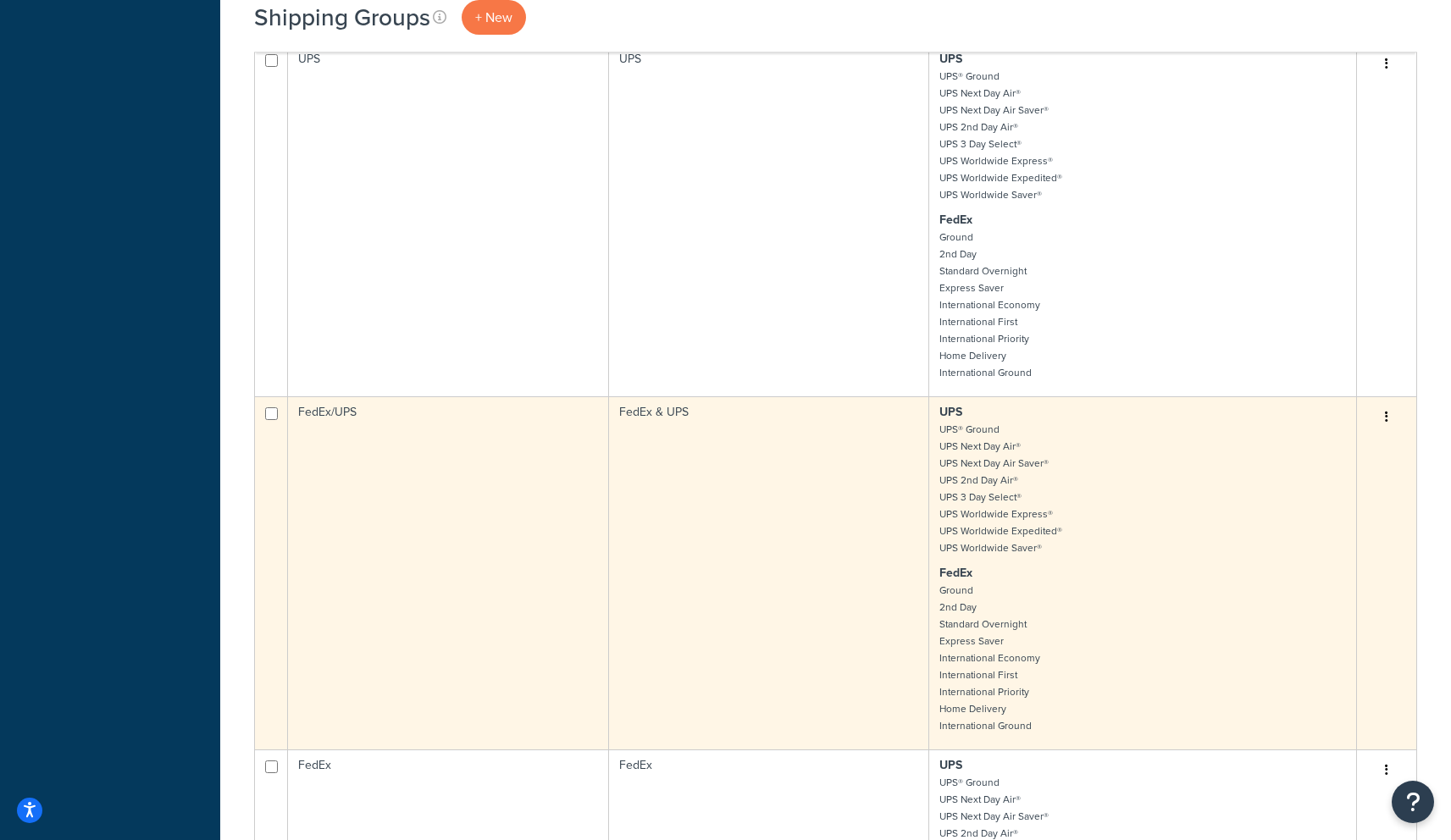
click at [407, 503] on td "FedEx/UPS" at bounding box center [448, 573] width 321 height 354
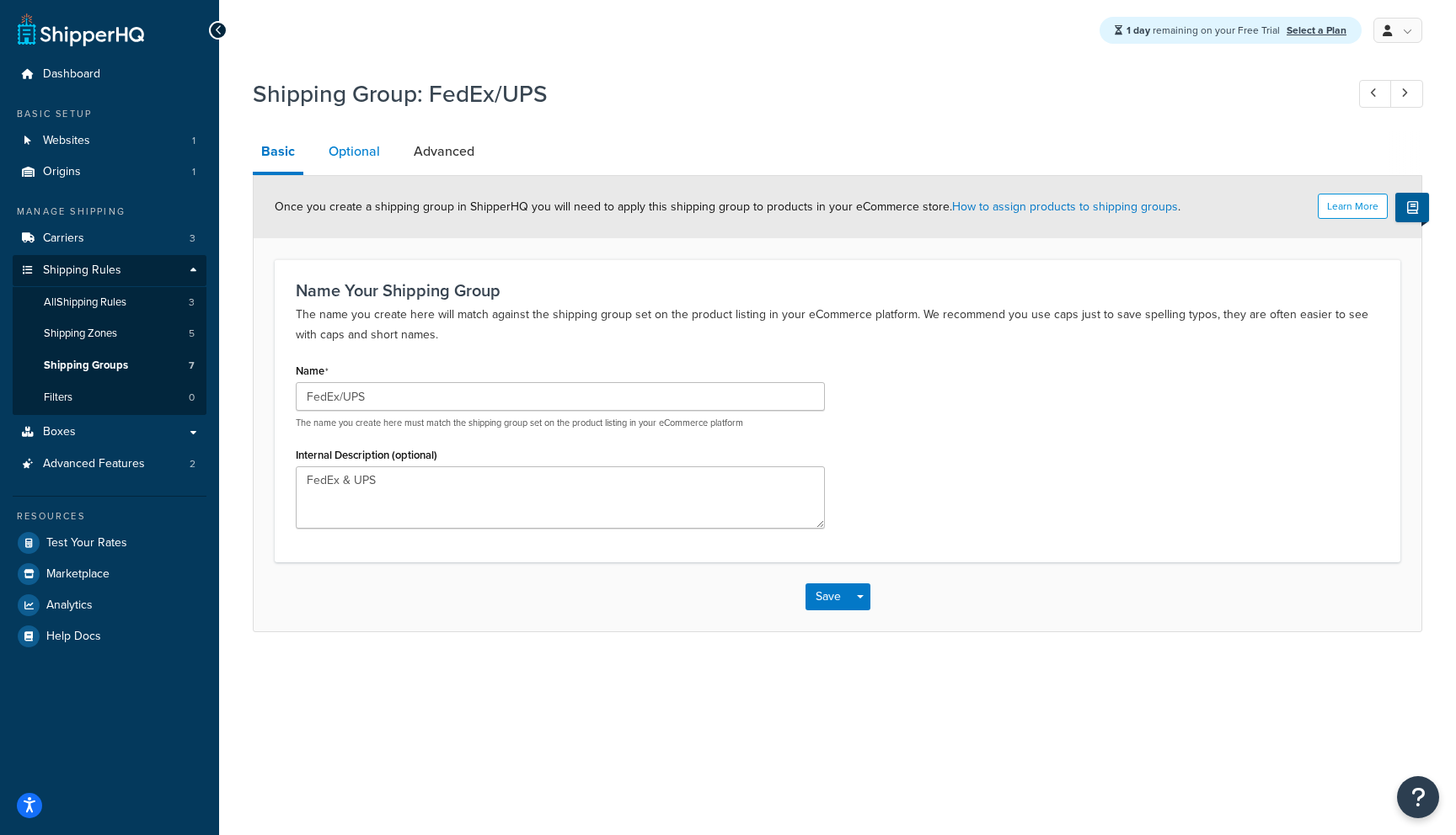
click at [359, 164] on link "Optional" at bounding box center [354, 151] width 68 height 40
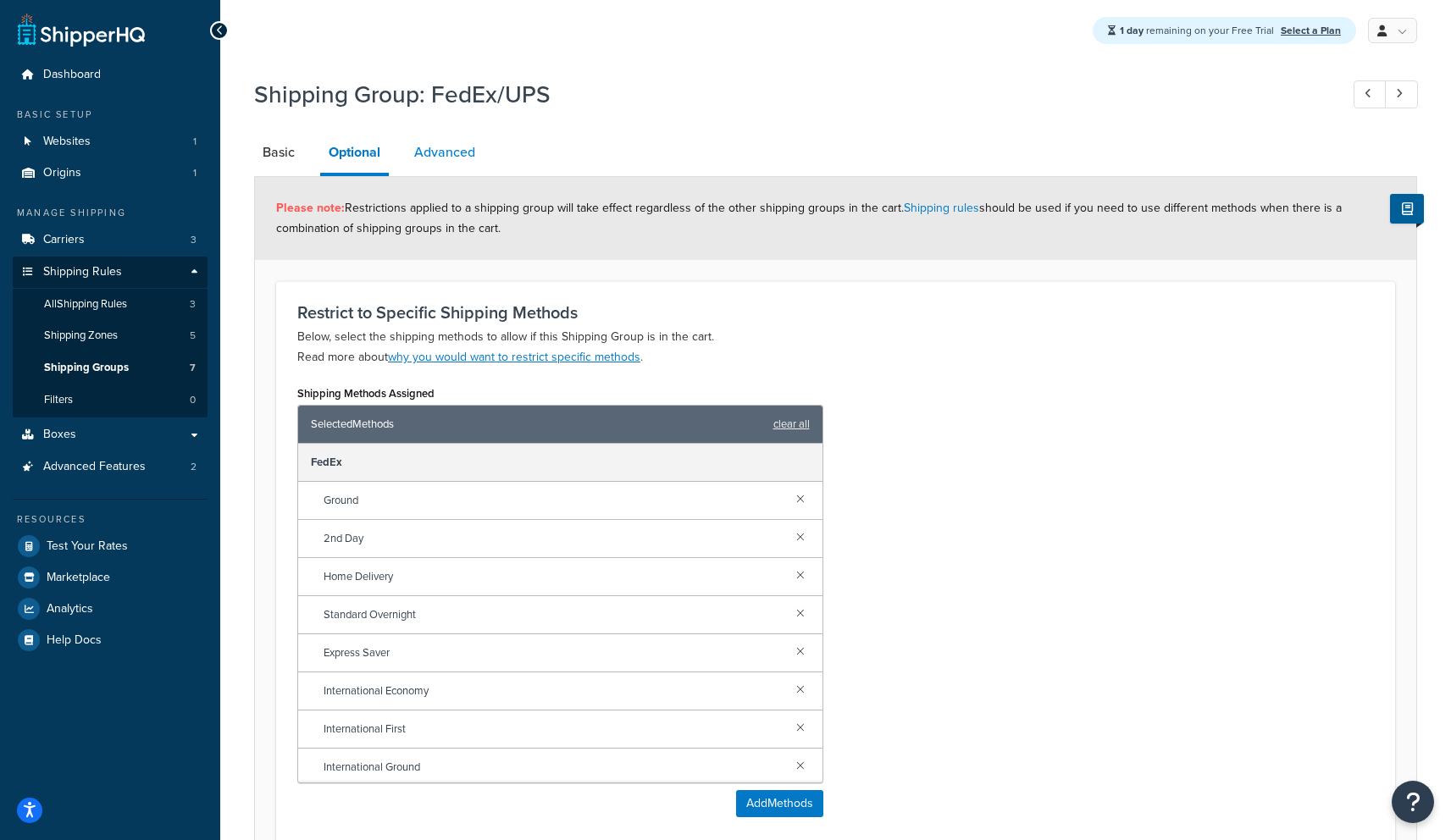
click at [456, 155] on link "Advanced" at bounding box center [445, 152] width 78 height 40
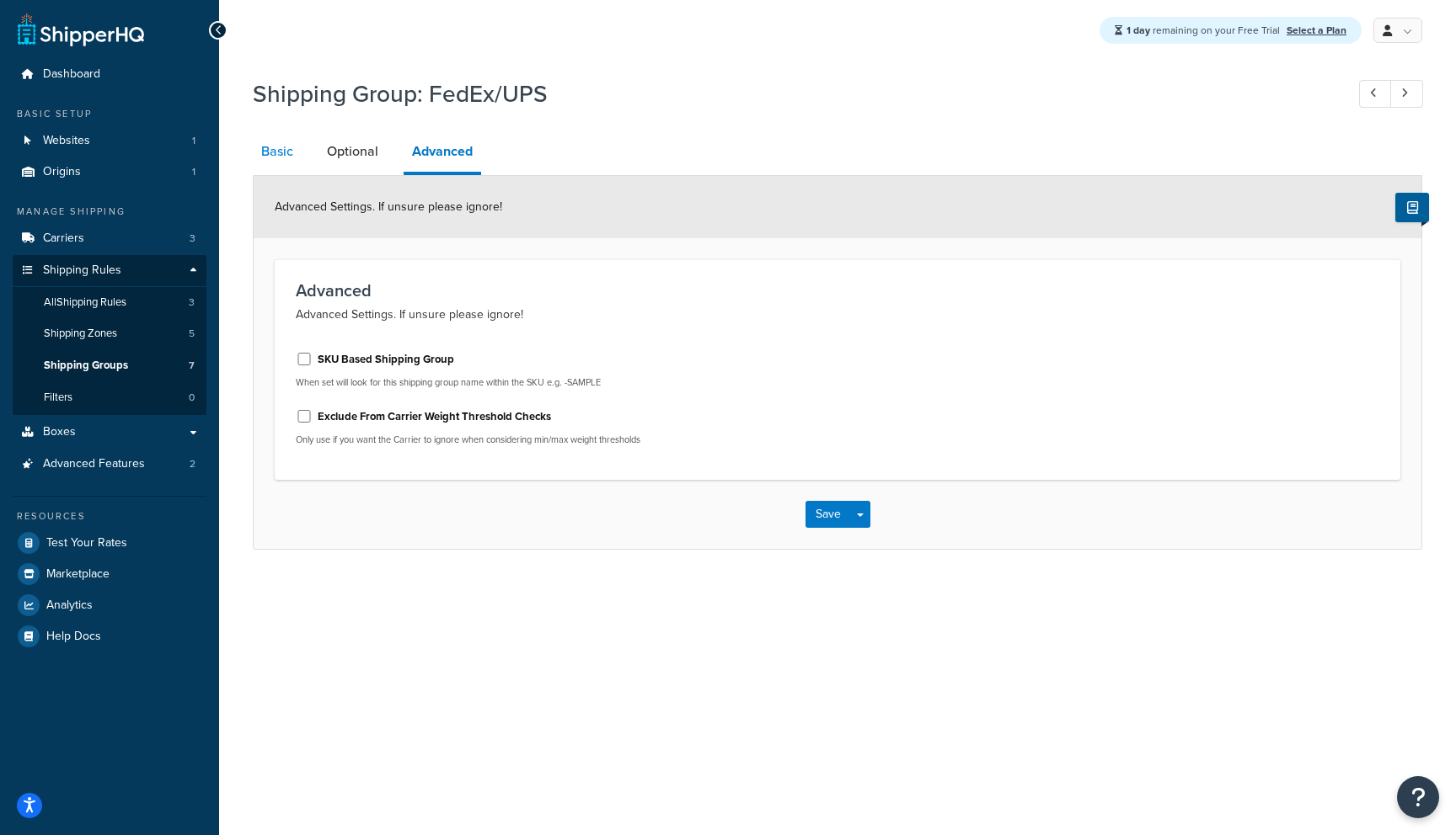
click at [284, 153] on link "Basic" at bounding box center [277, 151] width 49 height 40
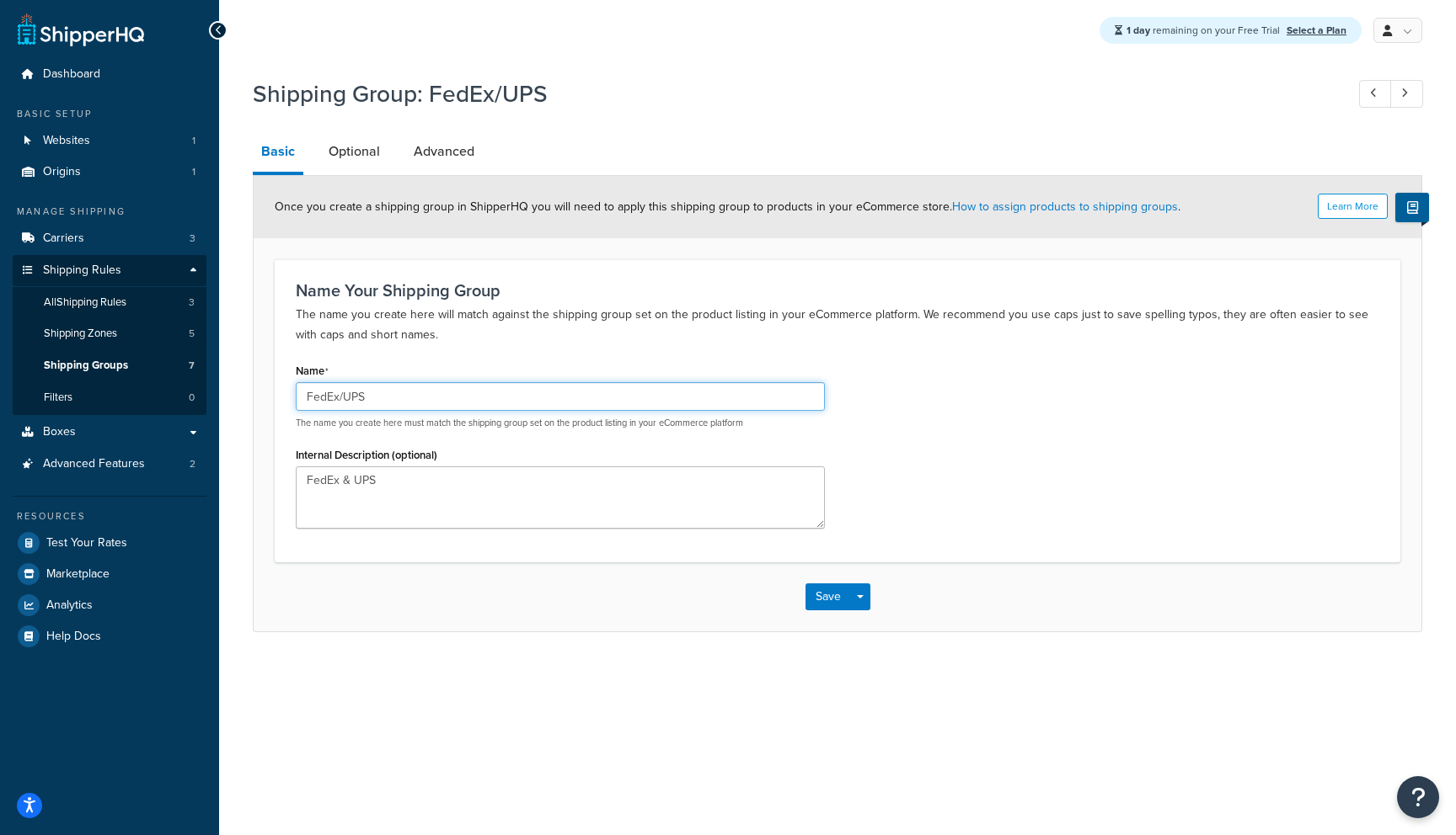
drag, startPoint x: 372, startPoint y: 404, endPoint x: 240, endPoint y: 391, distance: 132.6
click at [240, 391] on div "Shipping Group: FedEx/UPS Basic Optional Advanced Learn More Once you create a …" at bounding box center [837, 371] width 1237 height 605
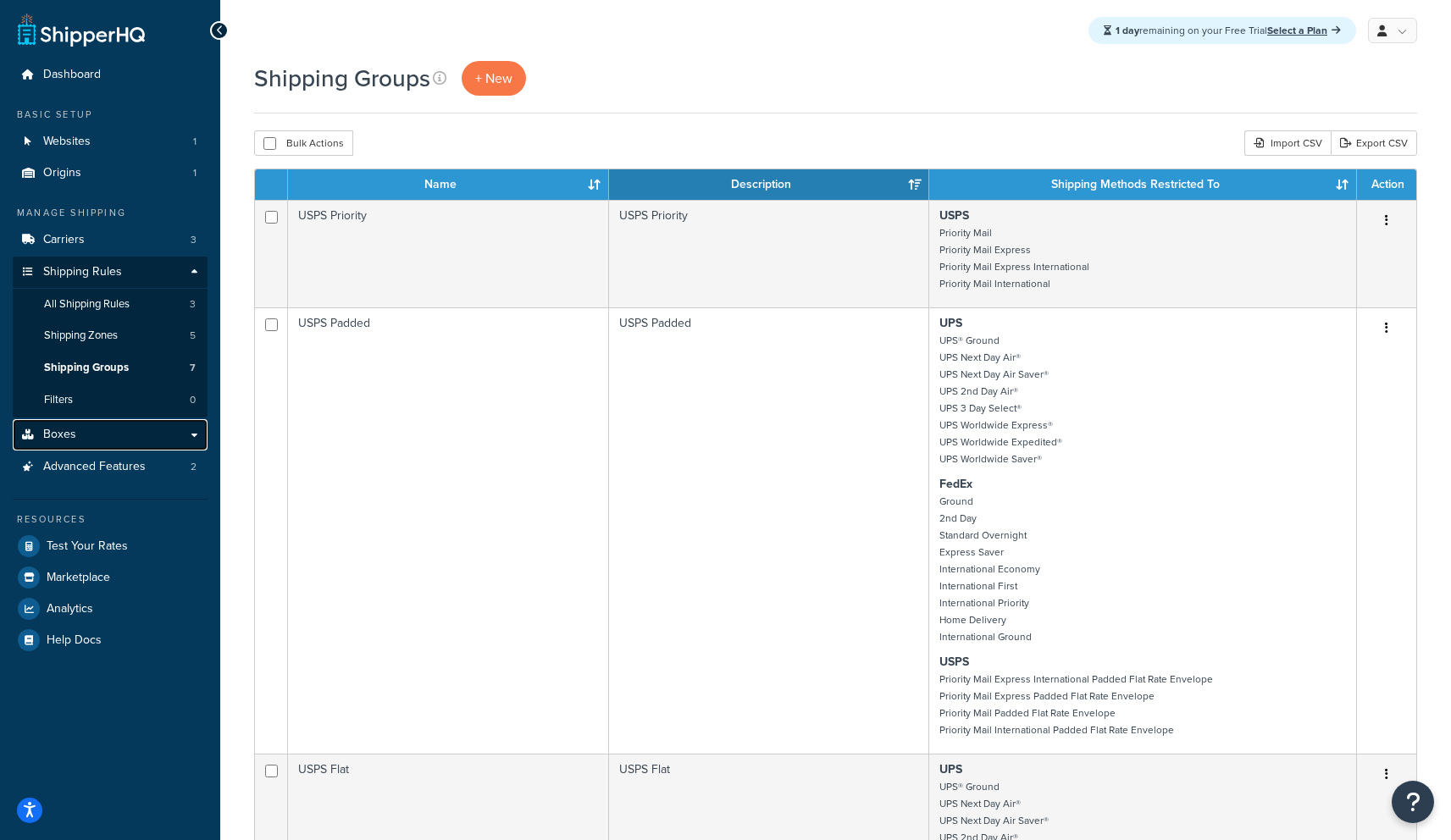
click at [109, 446] on link "Boxes" at bounding box center [110, 435] width 195 height 32
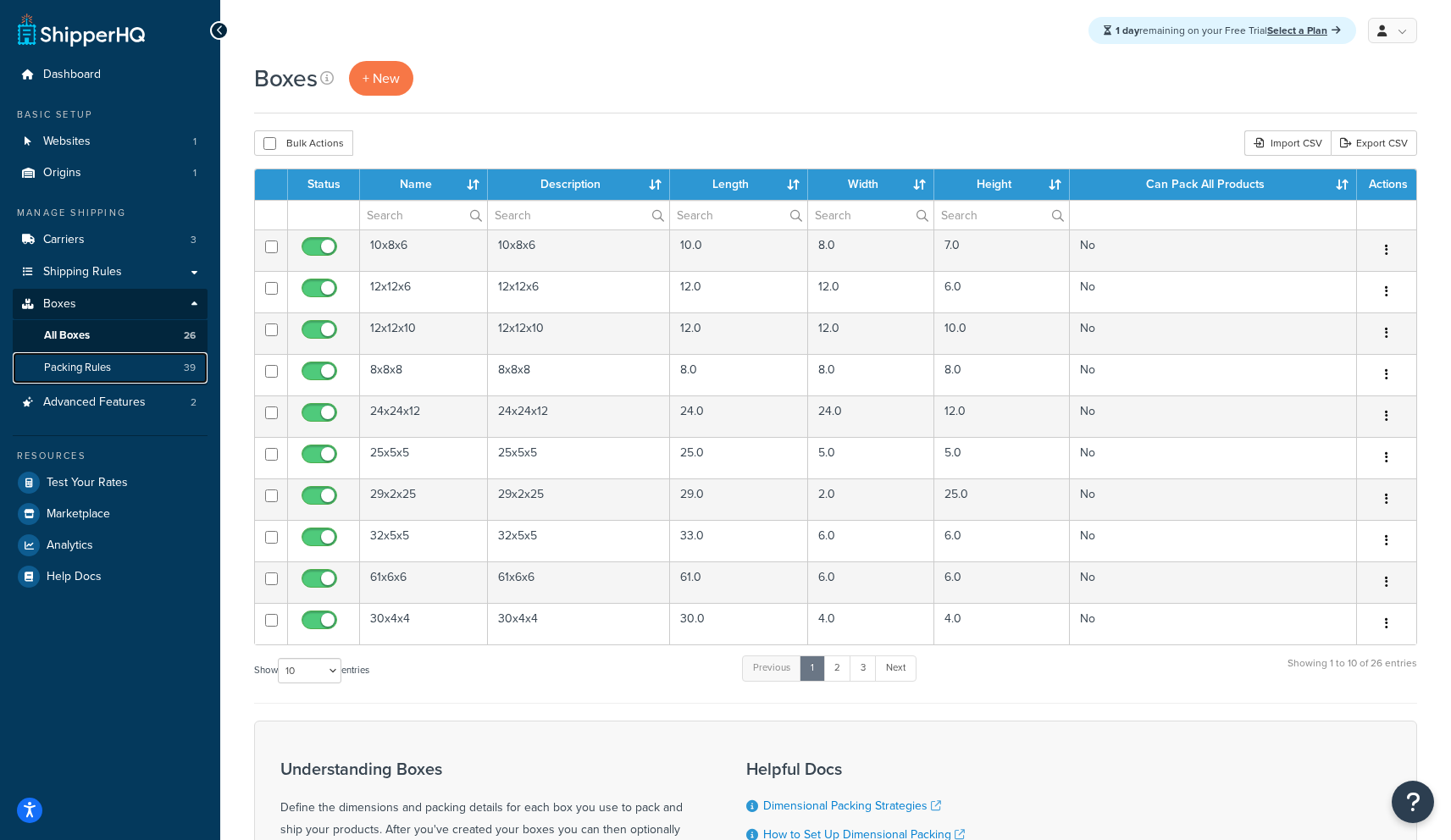
click at [92, 361] on span "Packing Rules" at bounding box center [77, 368] width 67 height 14
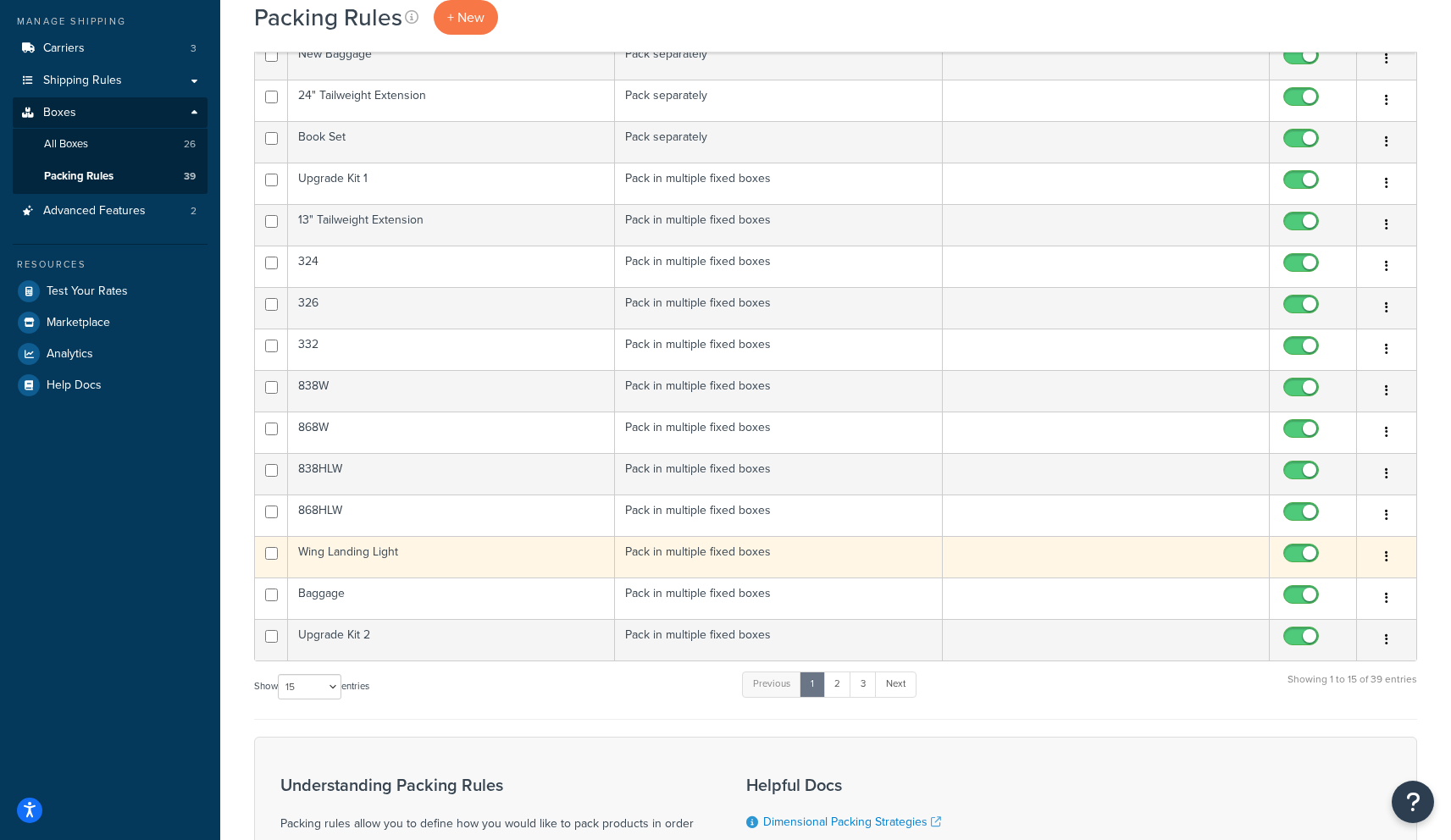
scroll to position [480, 0]
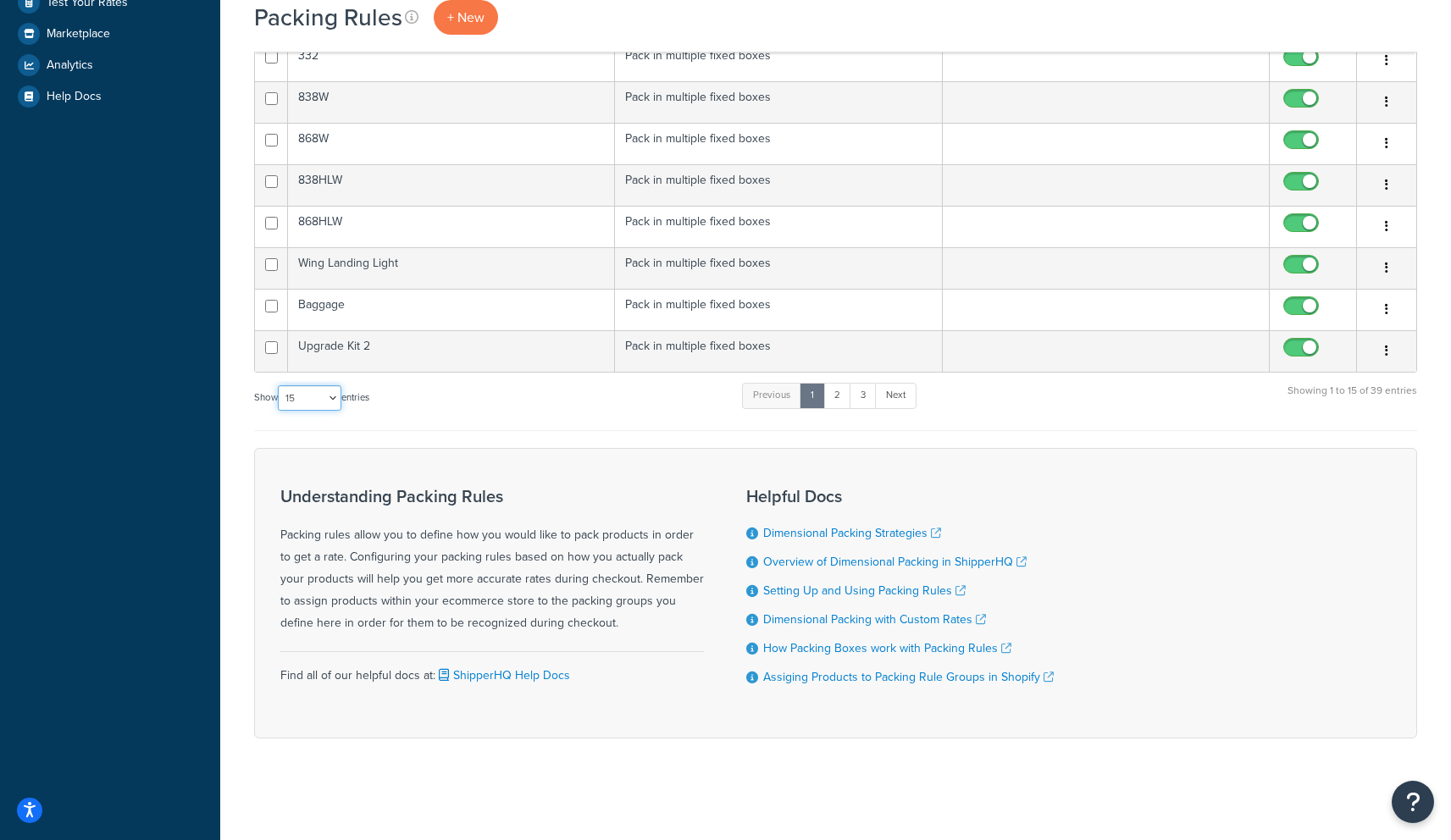
click at [304, 396] on select "10 15 25 50 100" at bounding box center [309, 397] width 64 height 25
select select "100"
click at [279, 410] on select "10 15 25 50 100" at bounding box center [309, 397] width 64 height 25
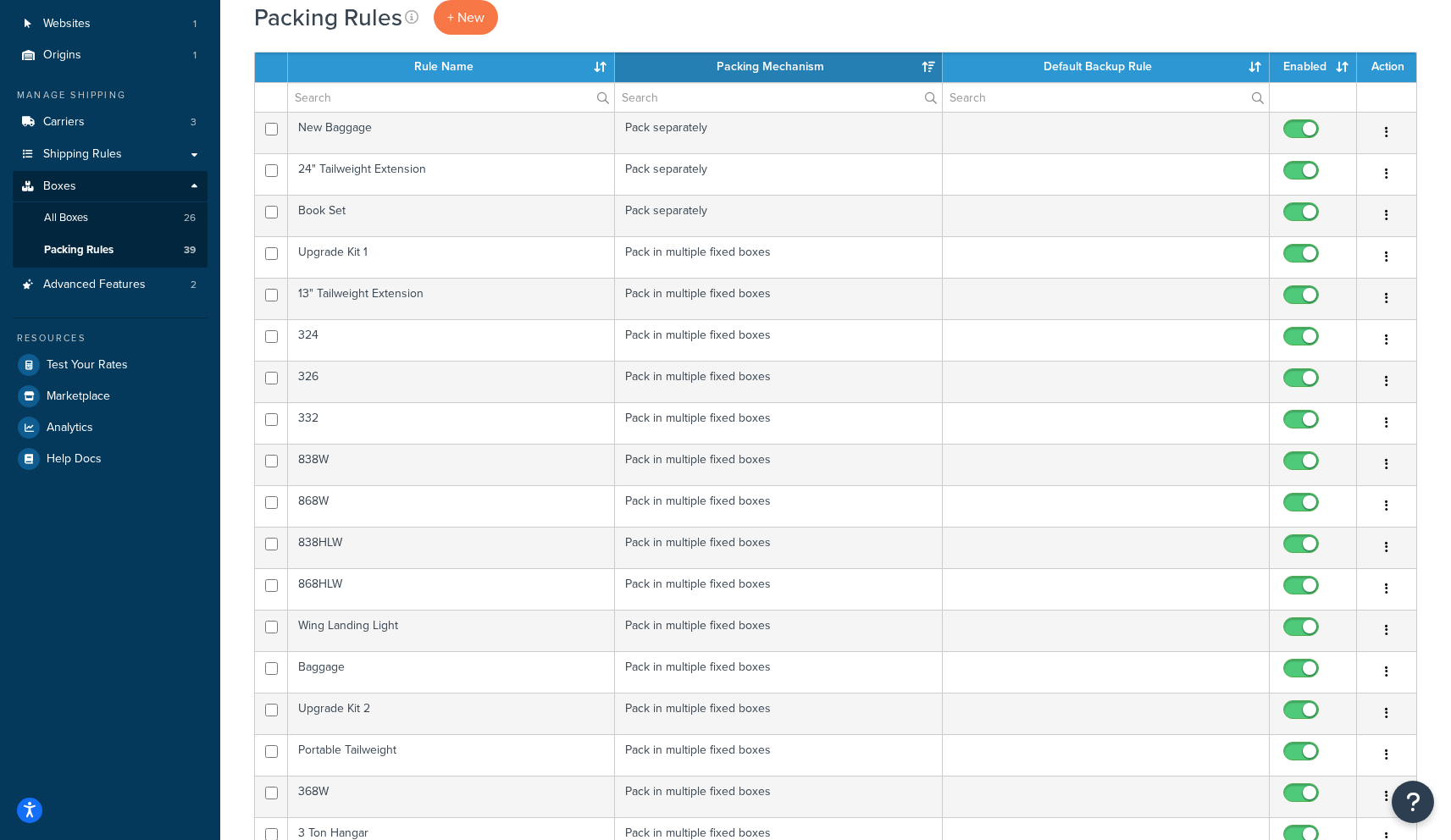
scroll to position [0, 0]
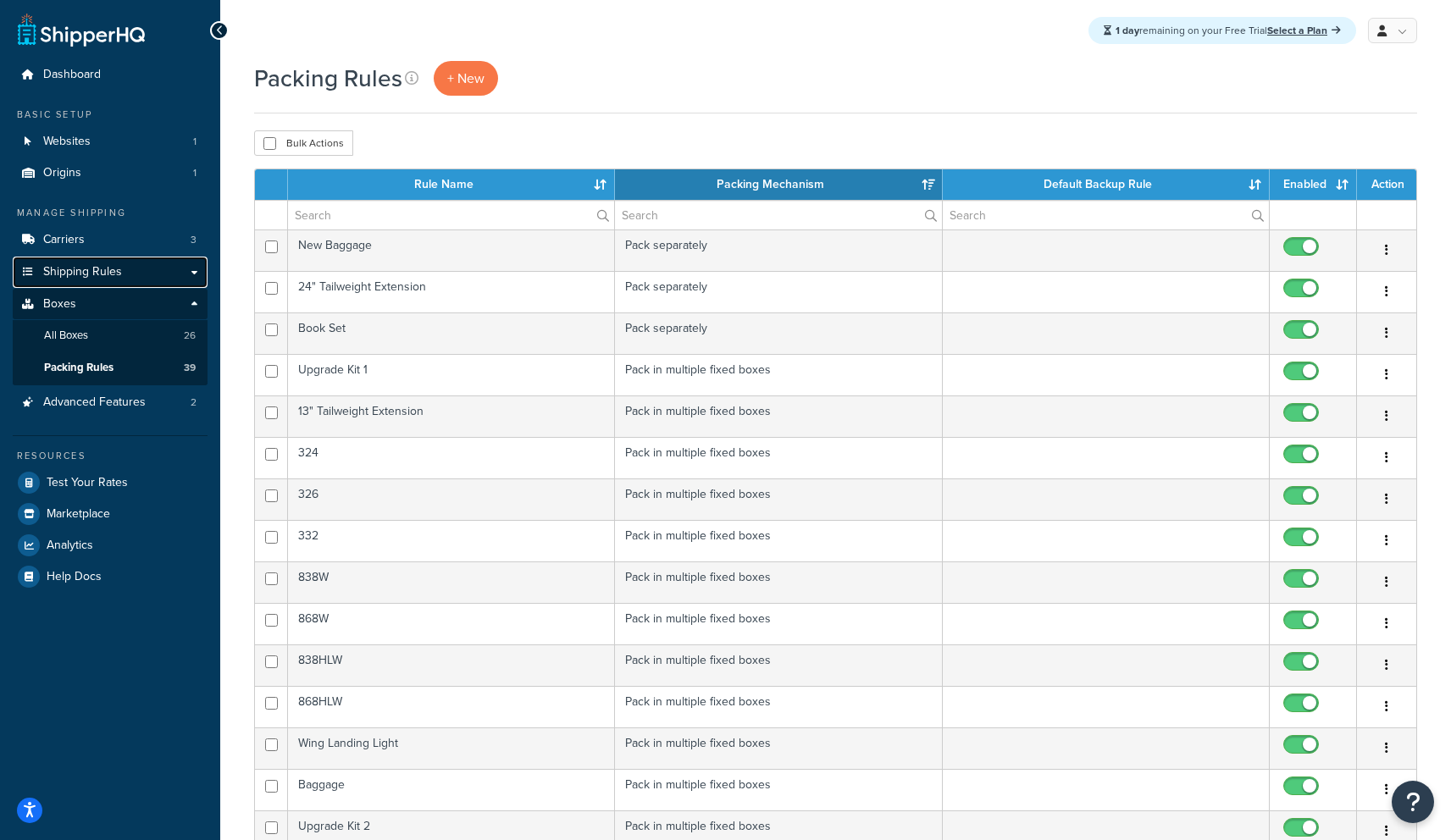
click at [97, 273] on span "Shipping Rules" at bounding box center [82, 272] width 79 height 14
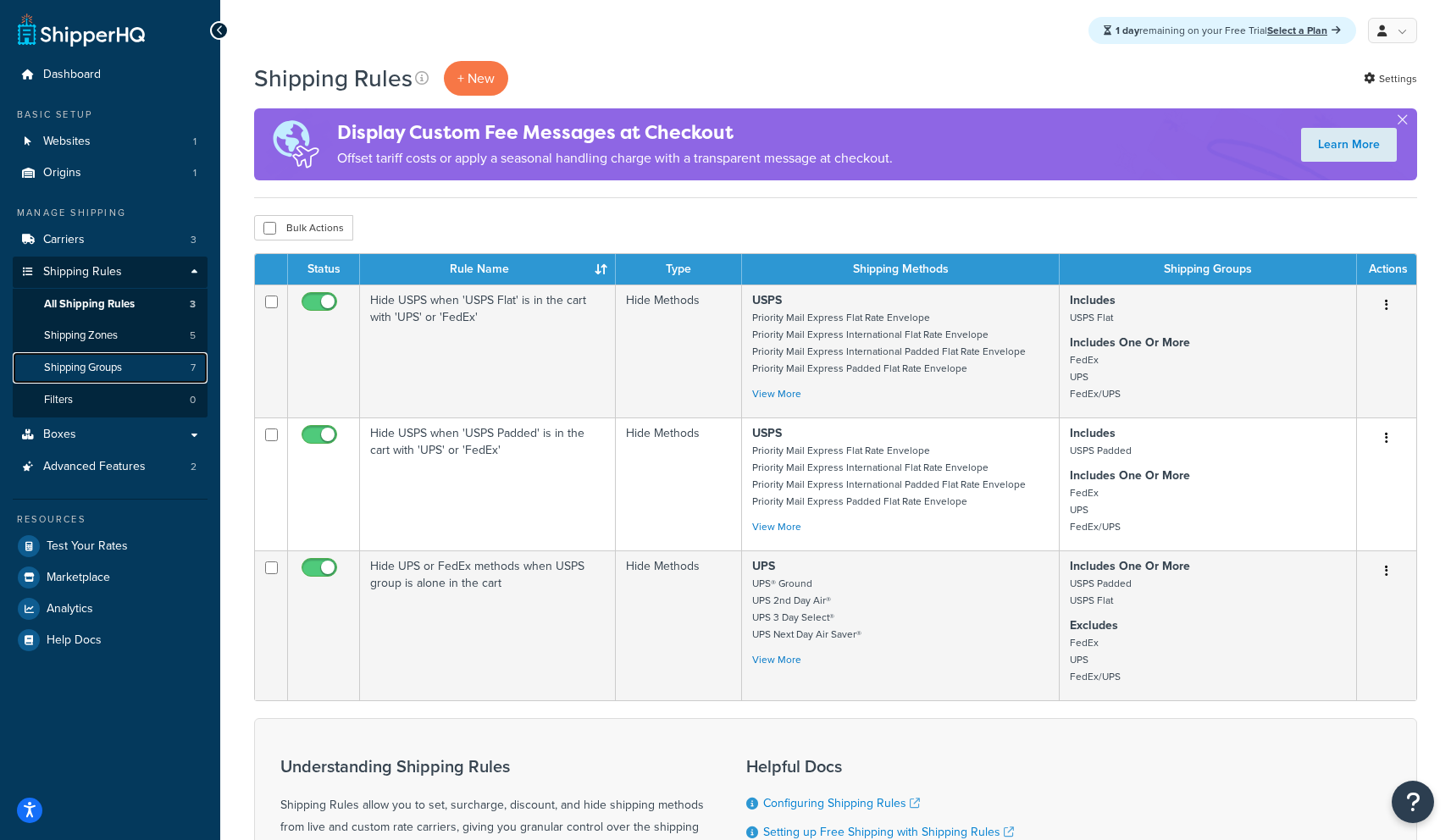
click at [93, 381] on link "Shipping Groups 7" at bounding box center [110, 368] width 195 height 32
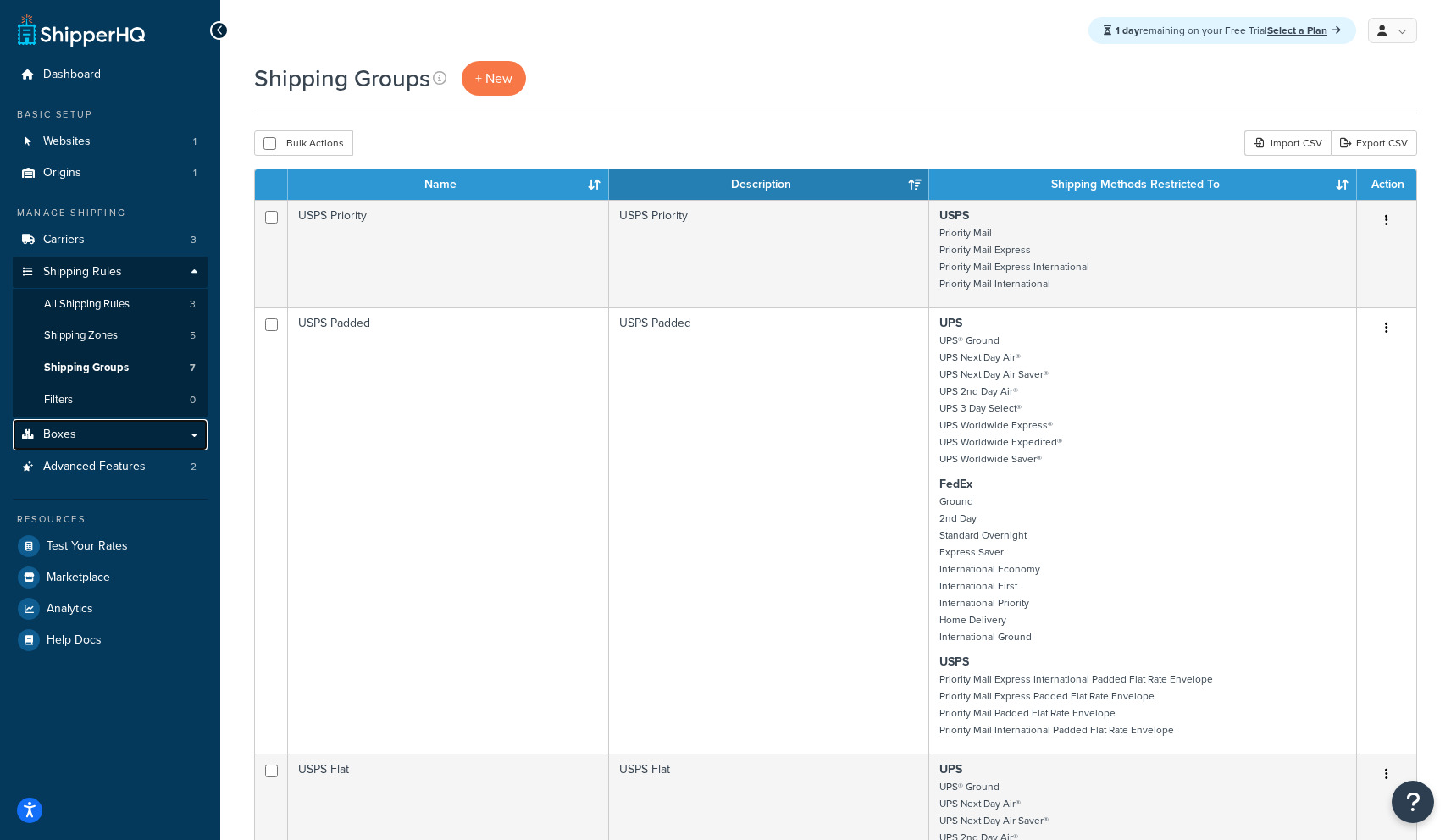
click at [93, 436] on link "Boxes" at bounding box center [110, 435] width 195 height 32
